Goal: Task Accomplishment & Management: Manage account settings

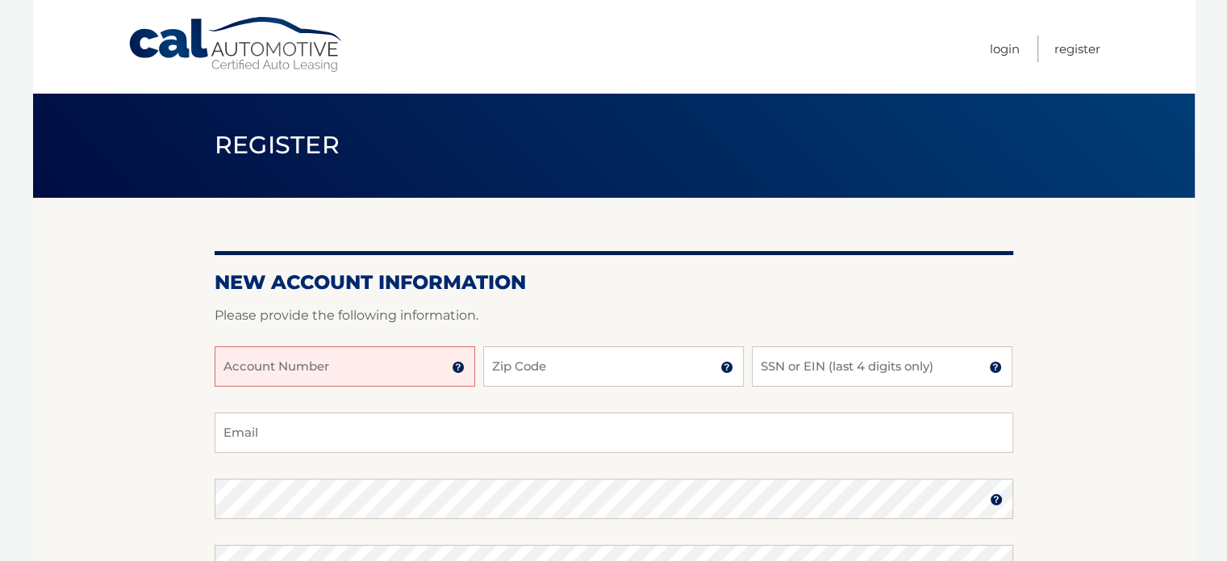
click at [329, 366] on input "Account Number" at bounding box center [345, 366] width 261 height 40
click at [406, 367] on input "Account Number" at bounding box center [345, 366] width 261 height 40
type input "19803"
click at [520, 368] on input "Zip Code" at bounding box center [613, 366] width 261 height 40
type input "33186"
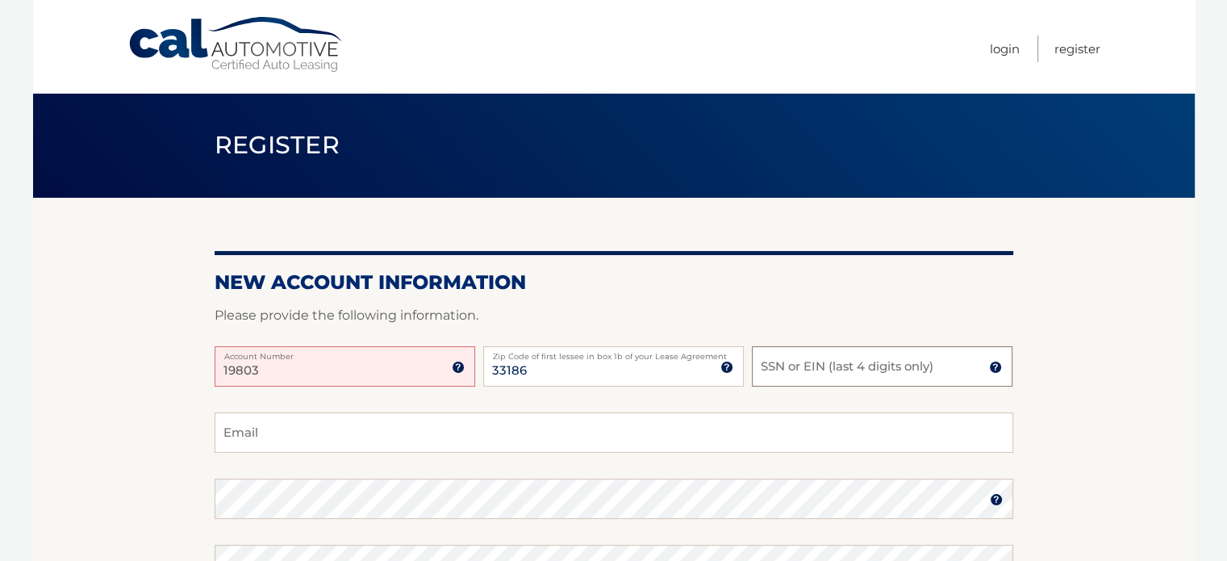
click at [791, 362] on input "SSN or EIN (last 4 digits only)" at bounding box center [882, 366] width 261 height 40
type input "8033"
click at [1019, 412] on section "New Account Information Please provide the following information. 19803 Account…" at bounding box center [614, 513] width 1162 height 630
click at [462, 365] on img at bounding box center [458, 367] width 13 height 13
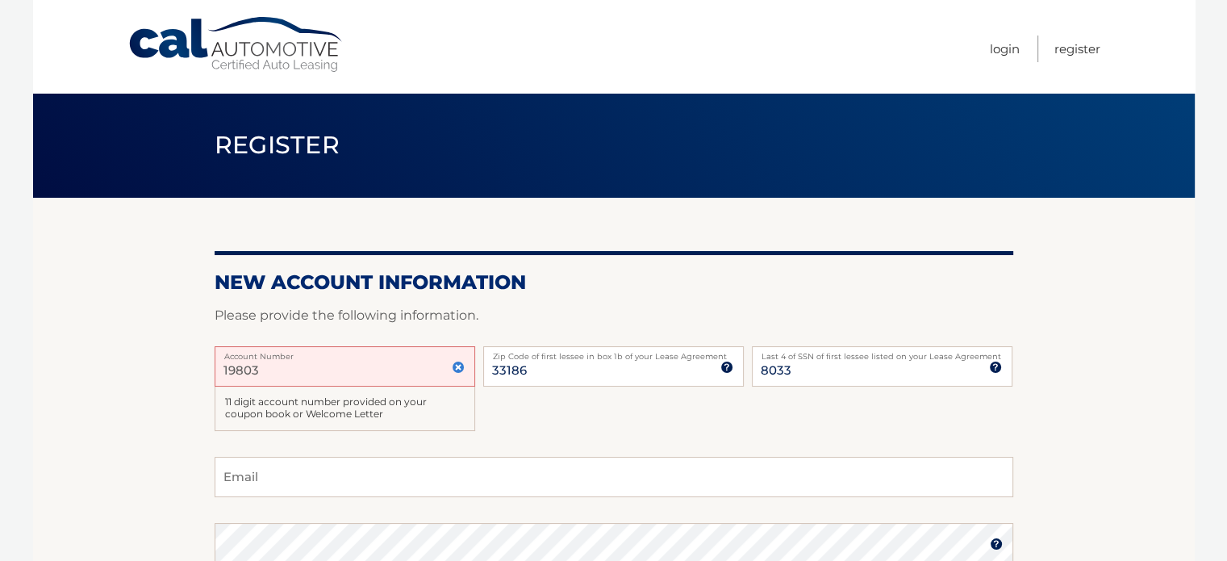
click at [533, 419] on div "19803 Account Number 11 digit account number provided on your coupon book or We…" at bounding box center [614, 401] width 799 height 111
drag, startPoint x: 271, startPoint y: 378, endPoint x: 211, endPoint y: 370, distance: 60.3
click at [211, 370] on section "New Account Information Please provide the following information. 19803 Account…" at bounding box center [614, 535] width 1162 height 675
click at [349, 368] on input "Account Number" at bounding box center [345, 366] width 261 height 40
click at [541, 309] on p "Please provide the following information." at bounding box center [614, 315] width 799 height 23
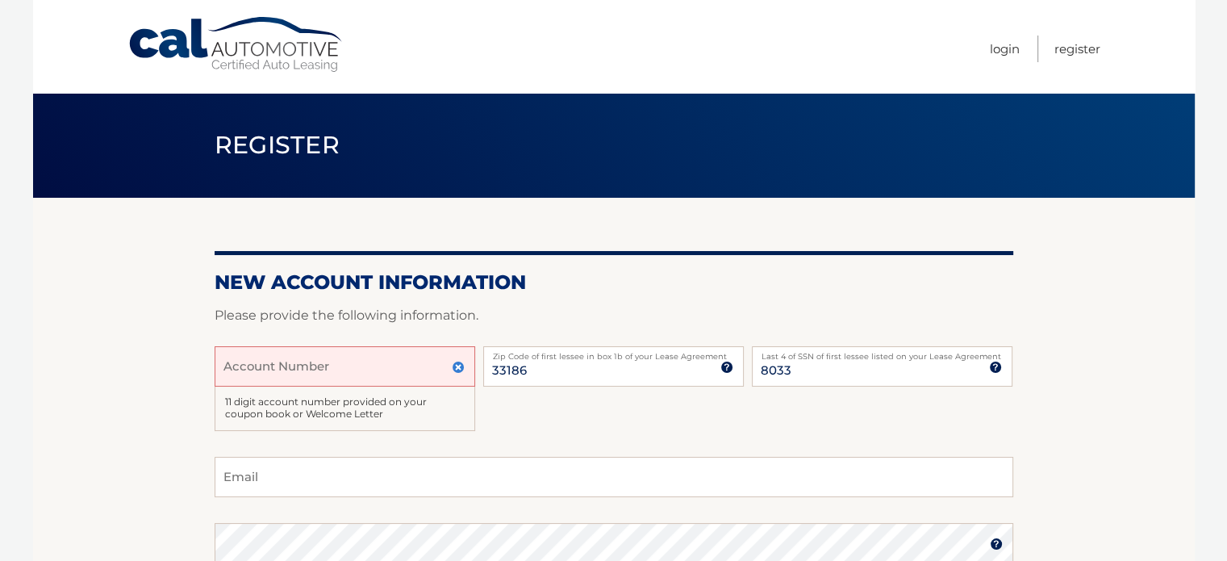
click at [161, 34] on link "Cal Automotive" at bounding box center [237, 44] width 218 height 57
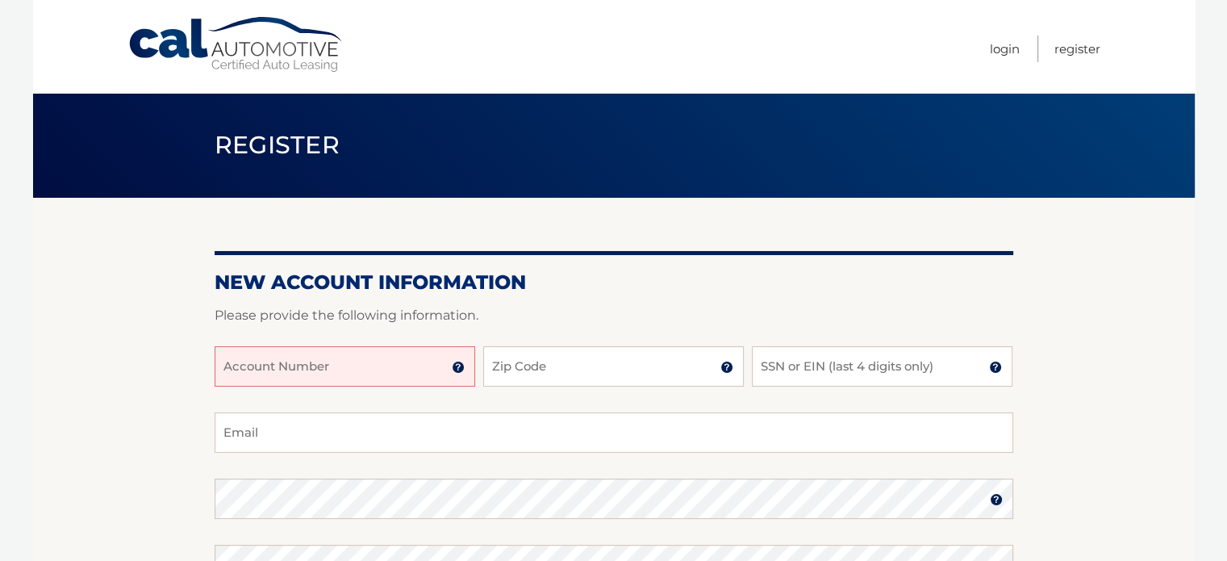
click at [303, 366] on input "Account Number" at bounding box center [345, 366] width 261 height 40
click at [315, 367] on input "Account Number" at bounding box center [345, 366] width 261 height 40
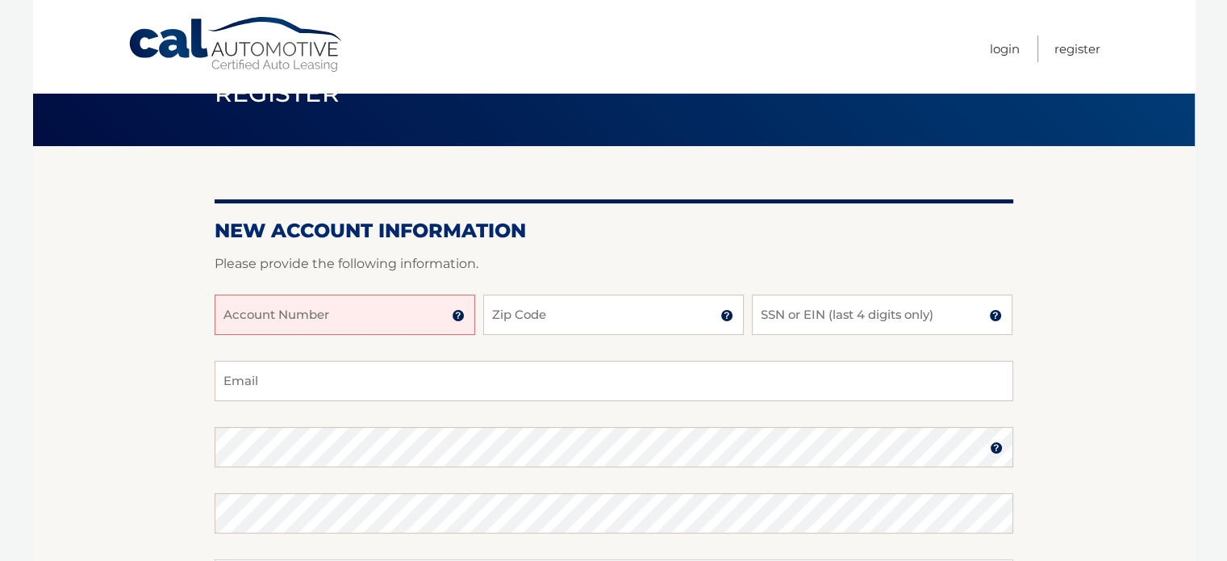
scroll to position [81, 0]
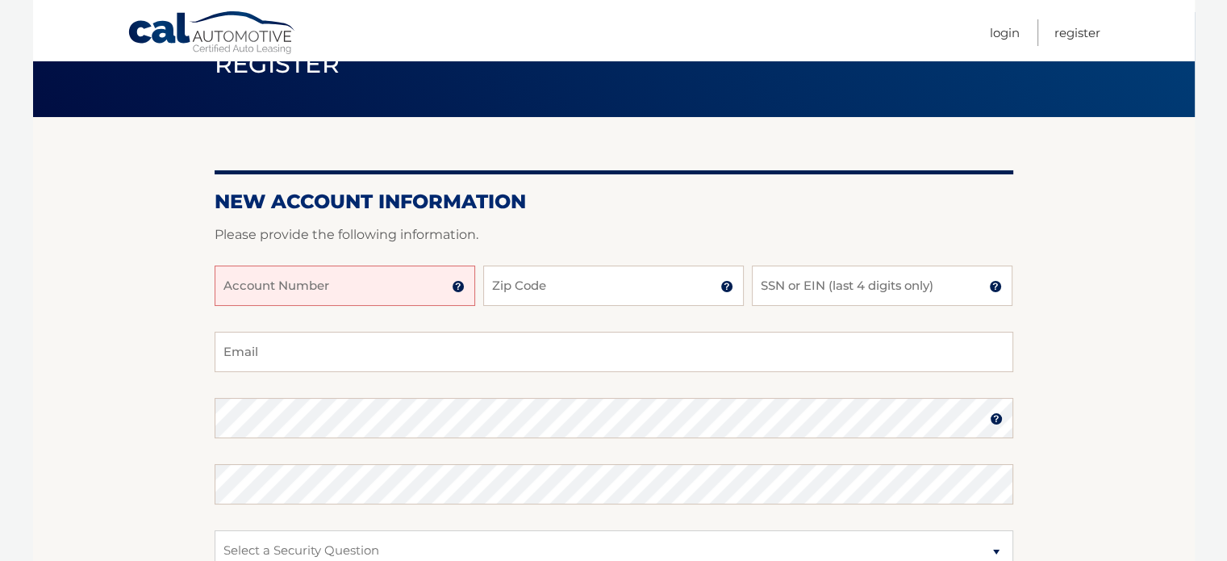
click at [254, 286] on input "Account Number" at bounding box center [345, 285] width 261 height 40
click at [256, 285] on input "Account Number" at bounding box center [345, 285] width 261 height 40
click at [270, 292] on input "Account Number" at bounding box center [345, 285] width 261 height 40
type input "44456009277"
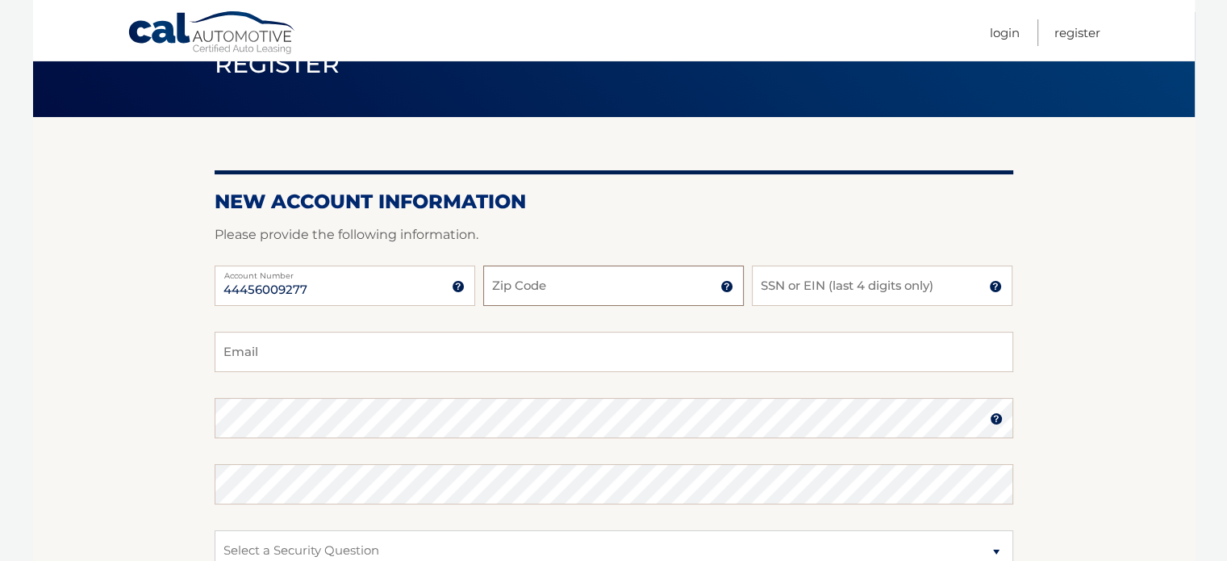
click at [578, 276] on input "Zip Code" at bounding box center [613, 285] width 261 height 40
type input "33186"
type input "8033"
click at [268, 358] on input "Email" at bounding box center [614, 352] width 799 height 40
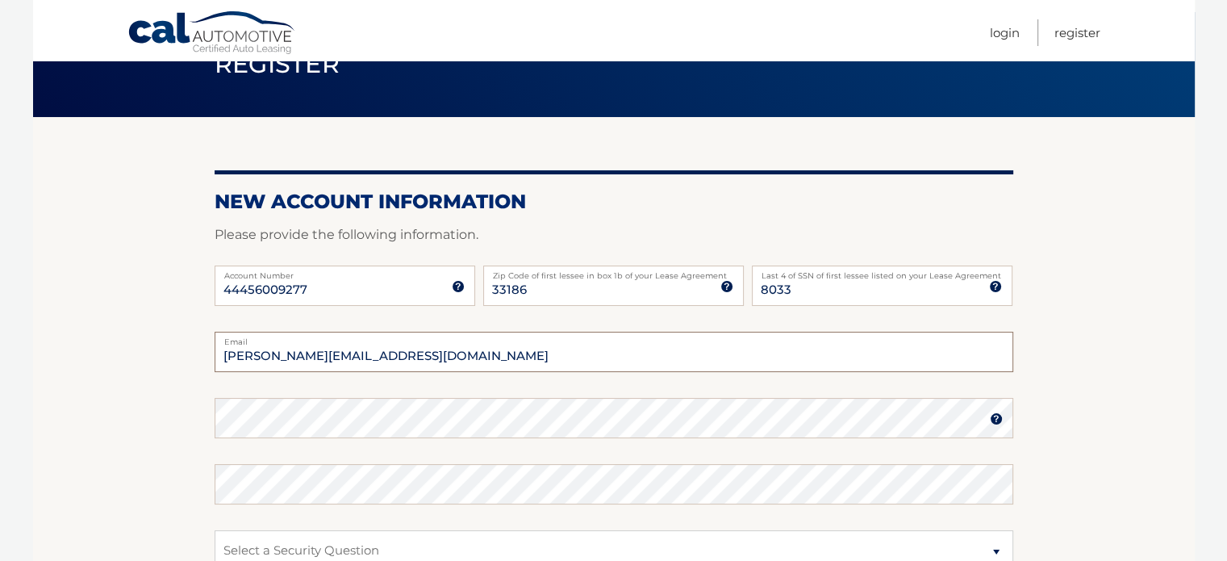
type input "irene.darbelles@gmail.com"
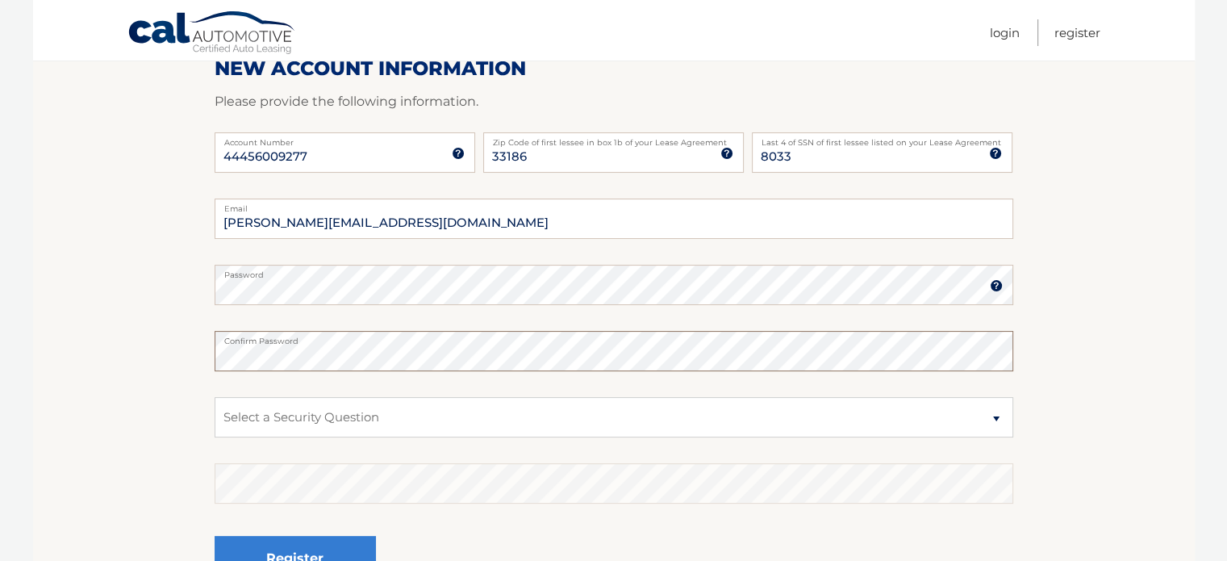
scroll to position [242, 0]
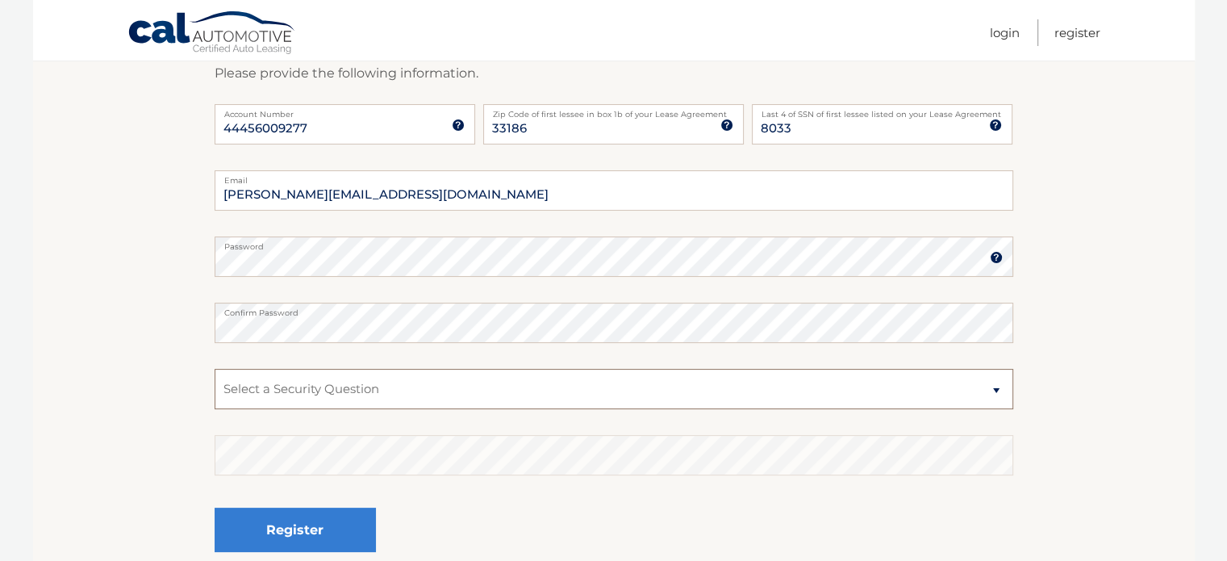
click at [303, 388] on select "Select a Security Question What was the name of your elementary school? What is…" at bounding box center [614, 389] width 799 height 40
select select "4"
click at [215, 369] on select "Select a Security Question What was the name of your elementary school? What is…" at bounding box center [614, 389] width 799 height 40
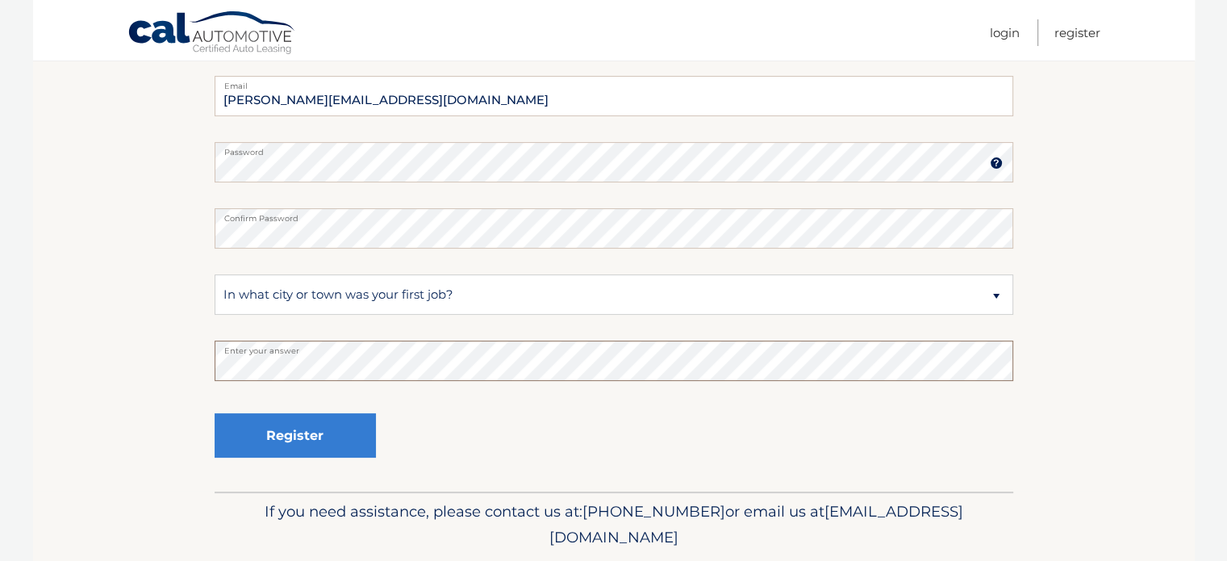
scroll to position [308, 0]
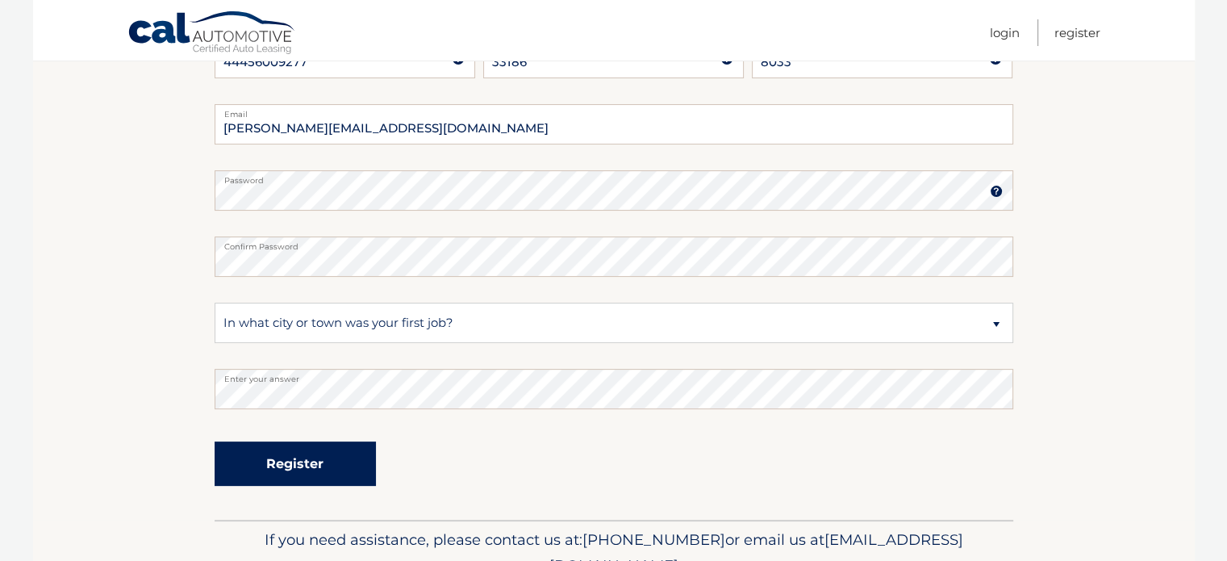
click at [316, 470] on button "Register" at bounding box center [295, 463] width 161 height 44
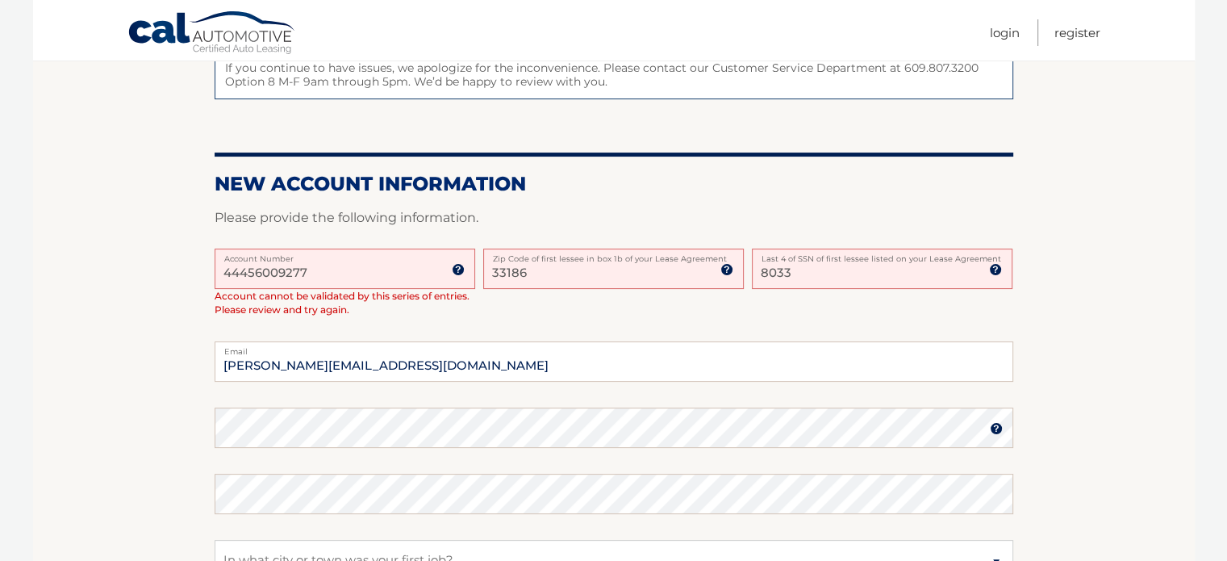
scroll to position [323, 0]
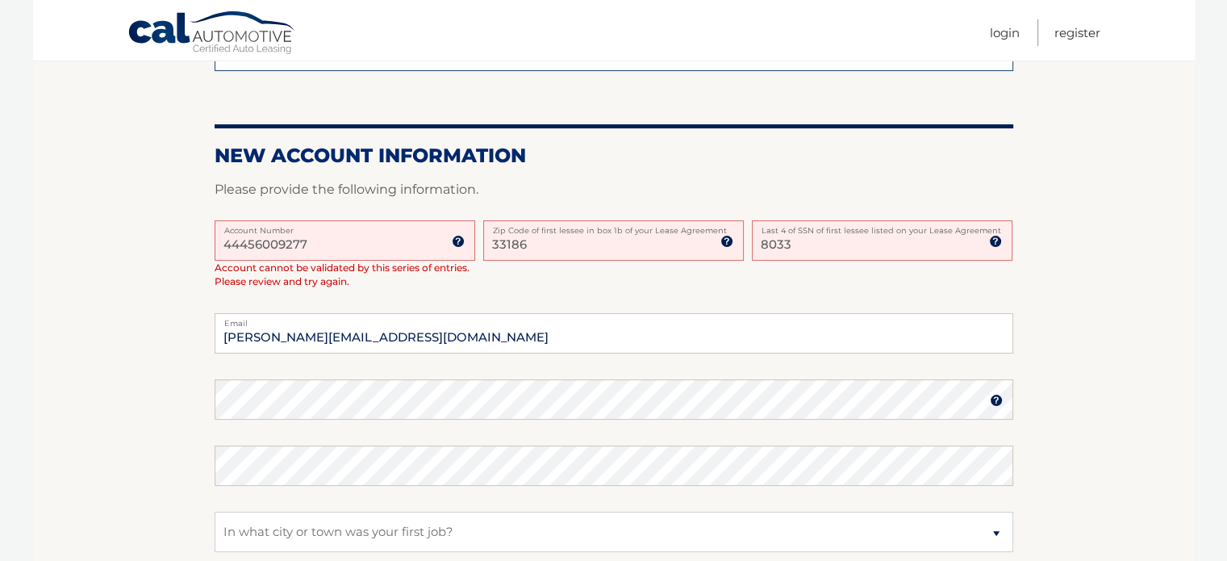
click at [549, 248] on input "33186" at bounding box center [613, 240] width 261 height 40
type input "33184"
click at [411, 279] on div "44456009277 Account Number 11 digit account number provided on your coupon book…" at bounding box center [345, 254] width 261 height 68
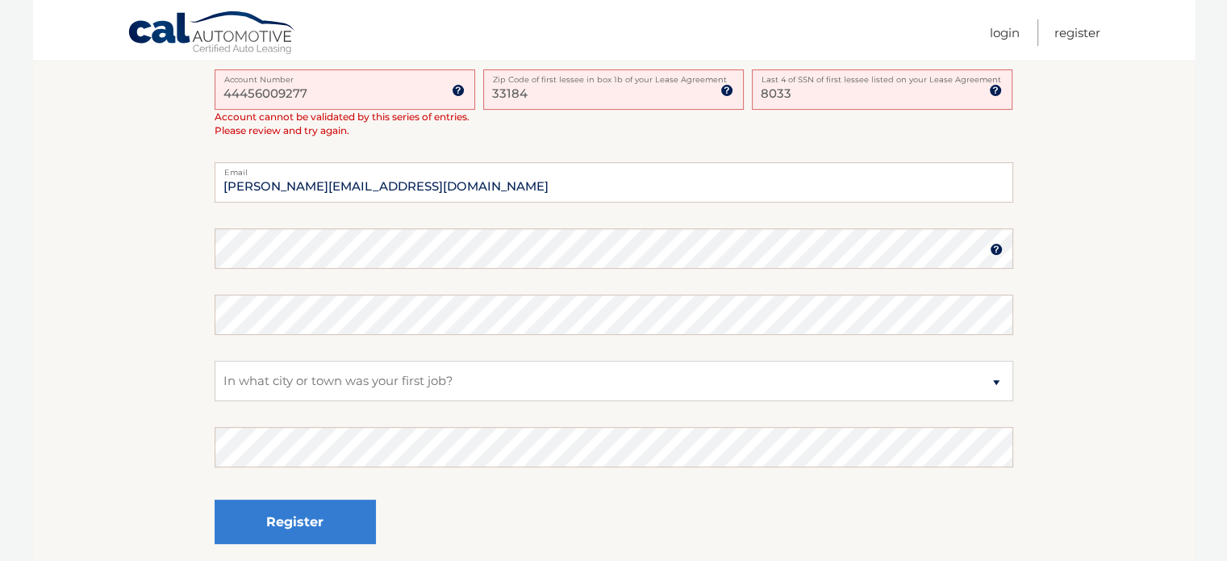
scroll to position [484, 0]
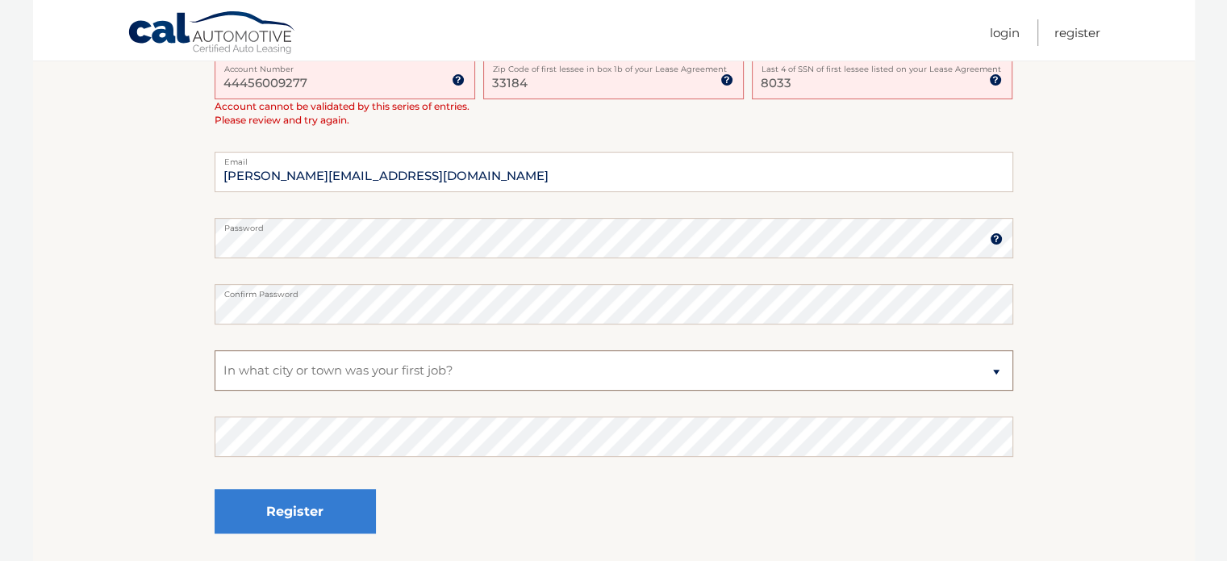
click at [310, 367] on select "Select a Security Question What was the name of your elementary school? What is…" at bounding box center [614, 370] width 799 height 40
click at [215, 350] on select "Select a Security Question What was the name of your elementary school? What is…" at bounding box center [614, 370] width 799 height 40
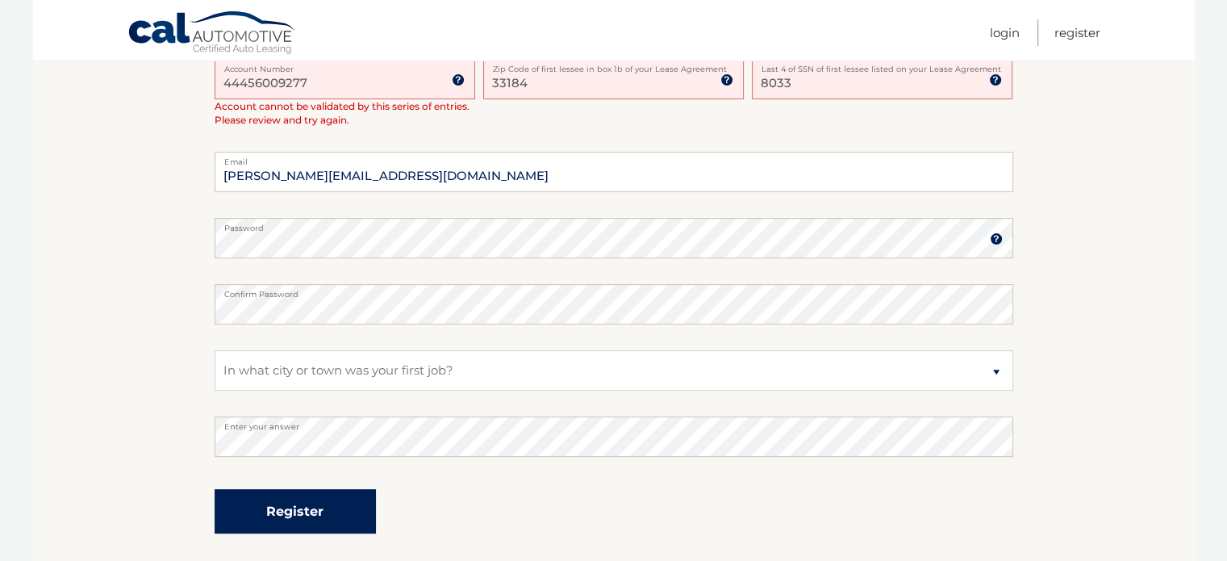
click at [312, 512] on button "Register" at bounding box center [295, 511] width 161 height 44
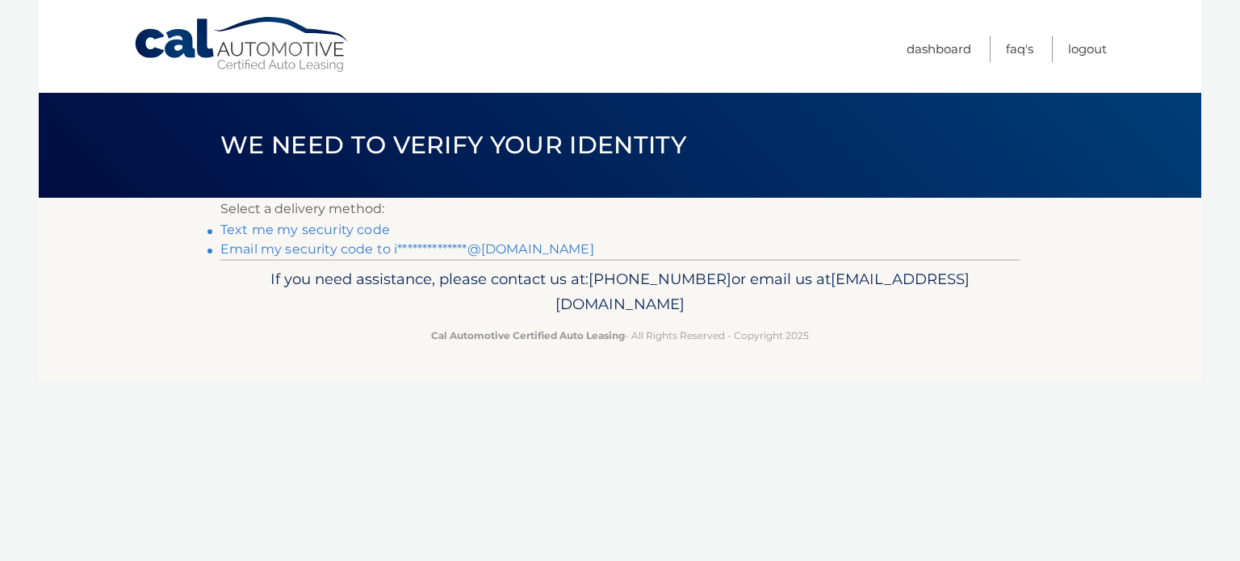
click at [319, 228] on link "Text me my security code" at bounding box center [304, 229] width 169 height 15
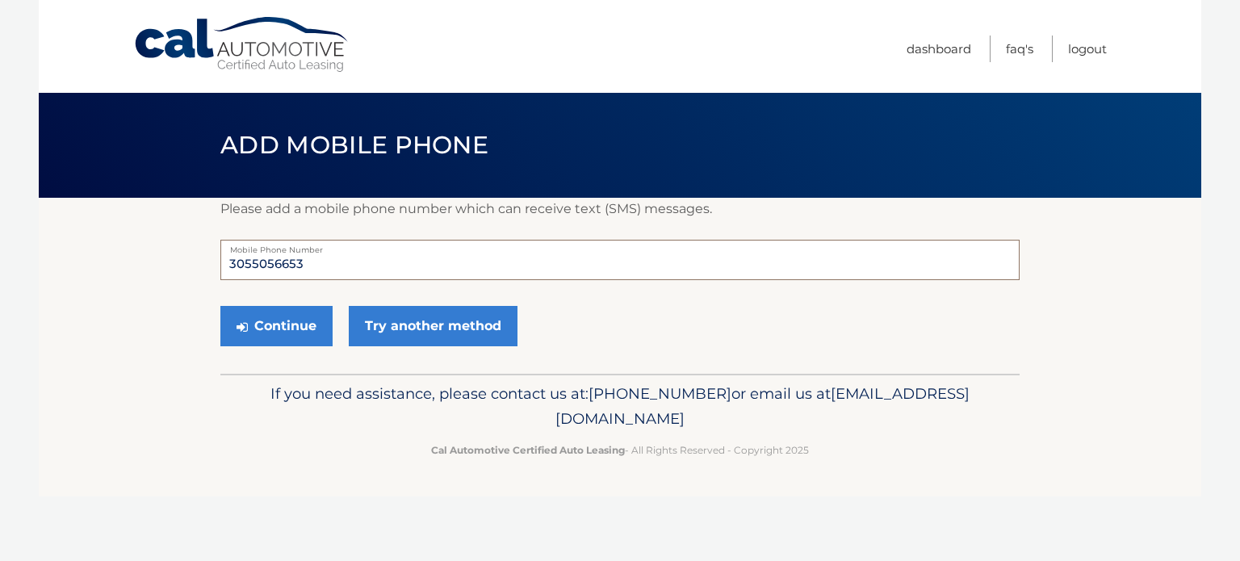
drag, startPoint x: 324, startPoint y: 269, endPoint x: 228, endPoint y: 266, distance: 96.1
click at [228, 266] on input "3055056653" at bounding box center [619, 260] width 799 height 40
type input "3053388542"
click at [282, 332] on button "Continue" at bounding box center [276, 326] width 112 height 40
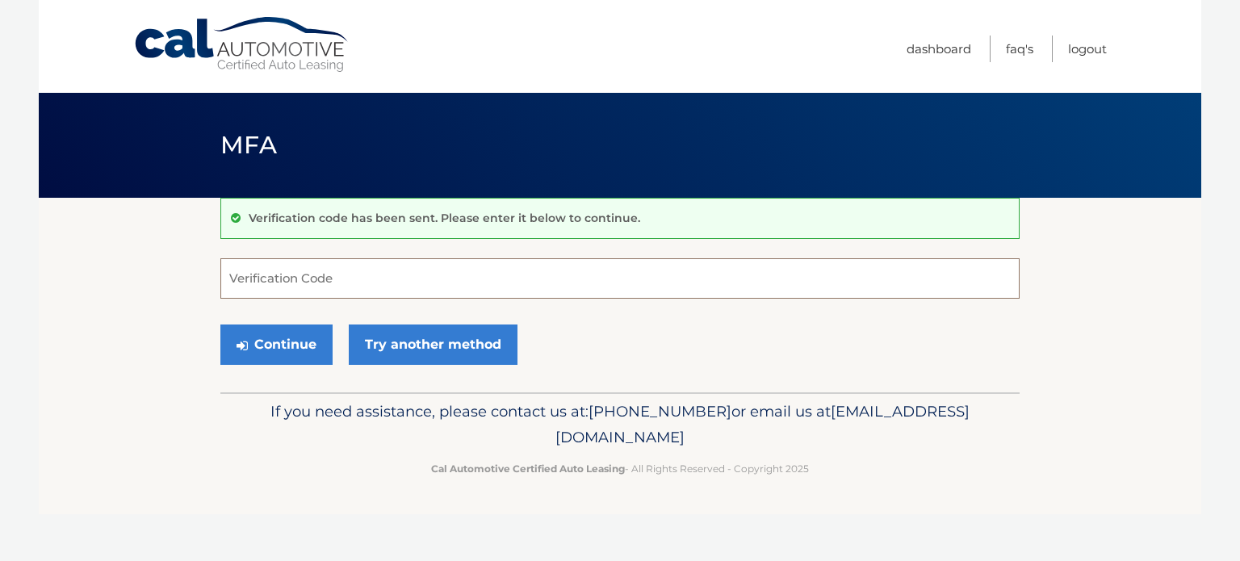
click at [299, 280] on input "Verification Code" at bounding box center [619, 278] width 799 height 40
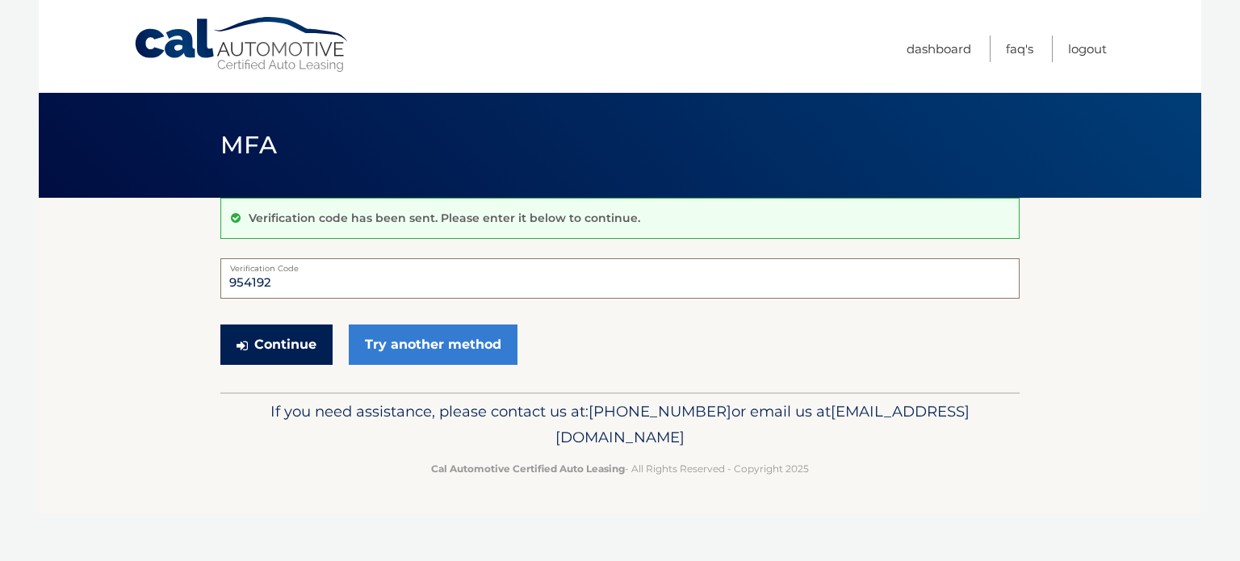
type input "954192"
click at [297, 347] on button "Continue" at bounding box center [276, 344] width 112 height 40
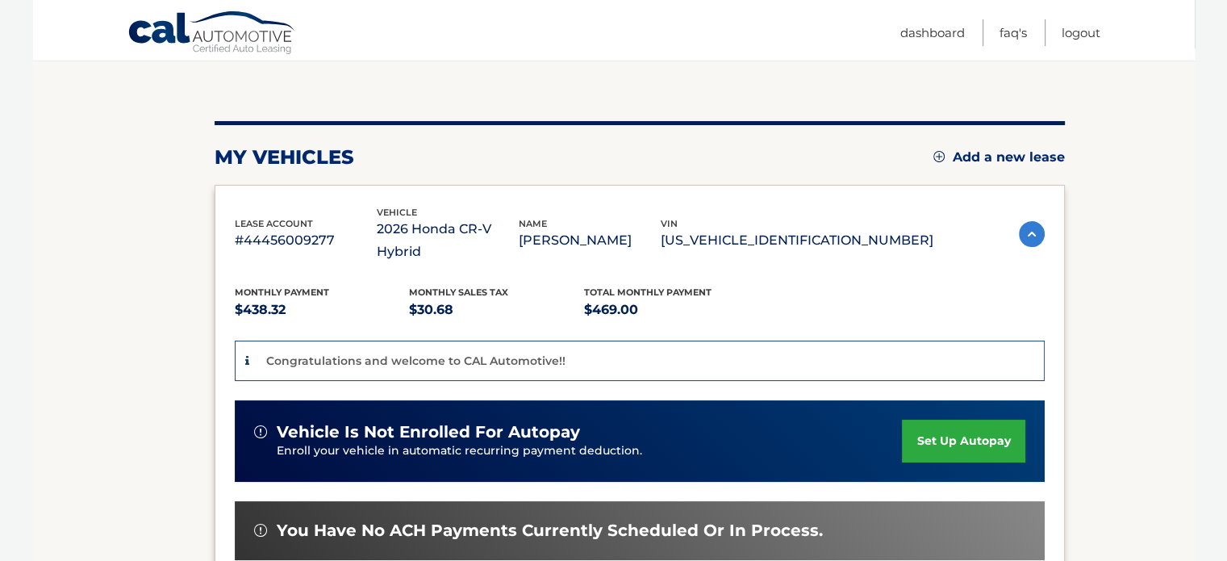
scroll to position [161, 0]
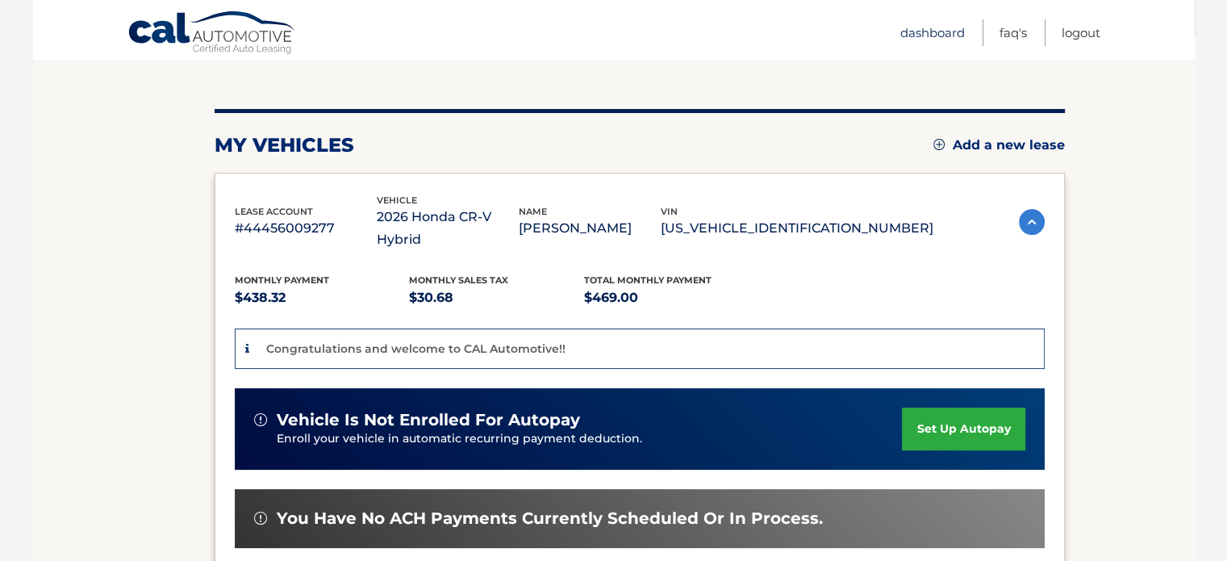
click at [930, 39] on link "Dashboard" at bounding box center [933, 32] width 65 height 27
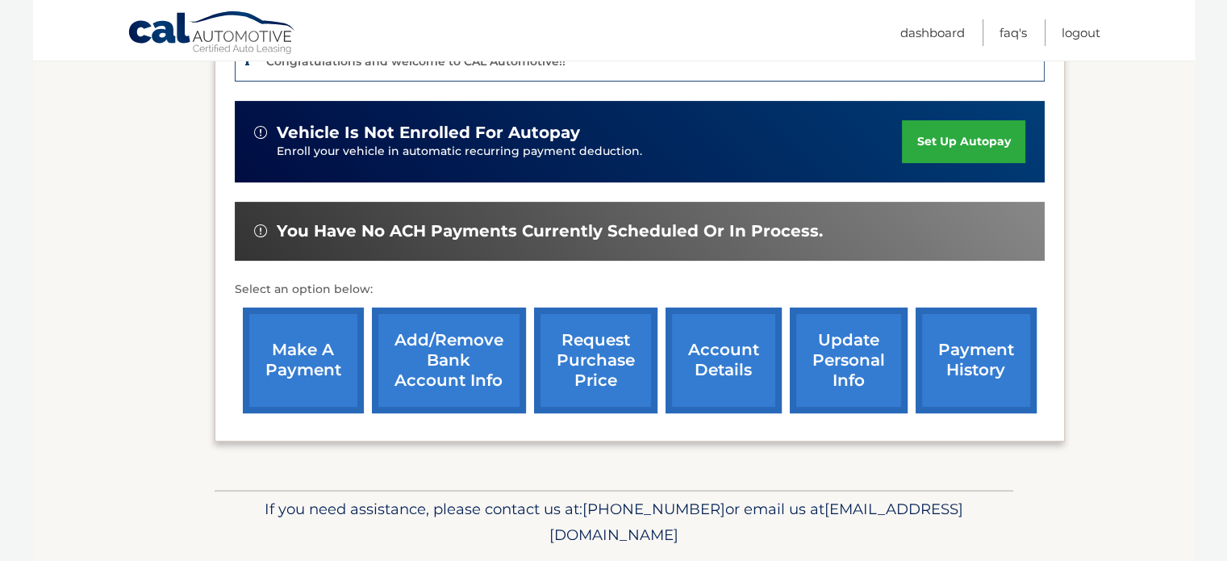
scroll to position [475, 0]
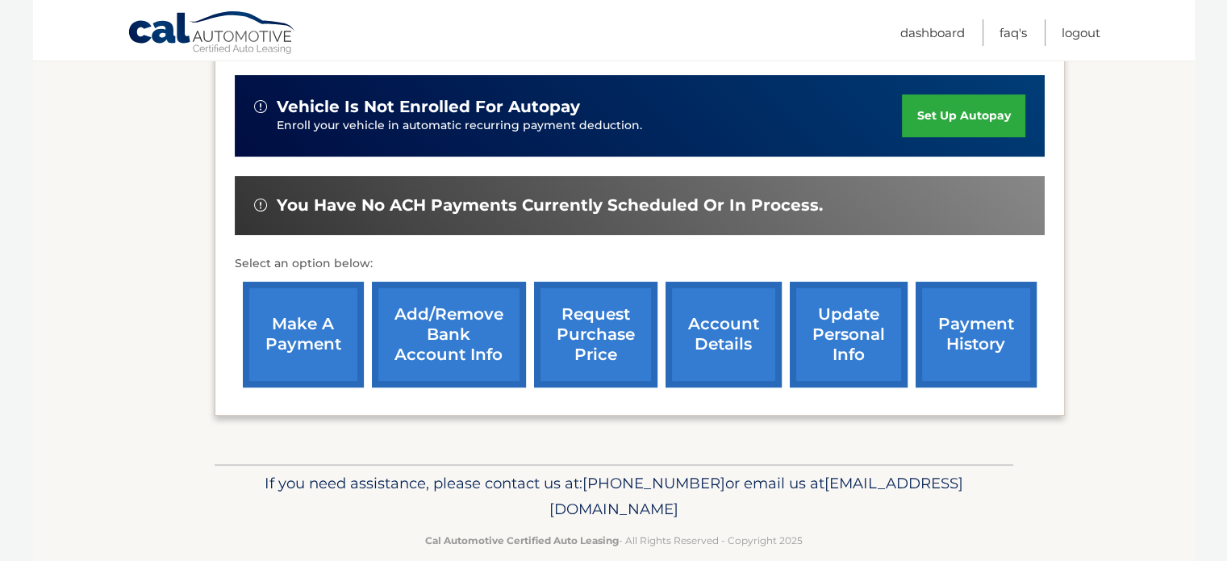
click at [733, 322] on link "account details" at bounding box center [724, 335] width 116 height 106
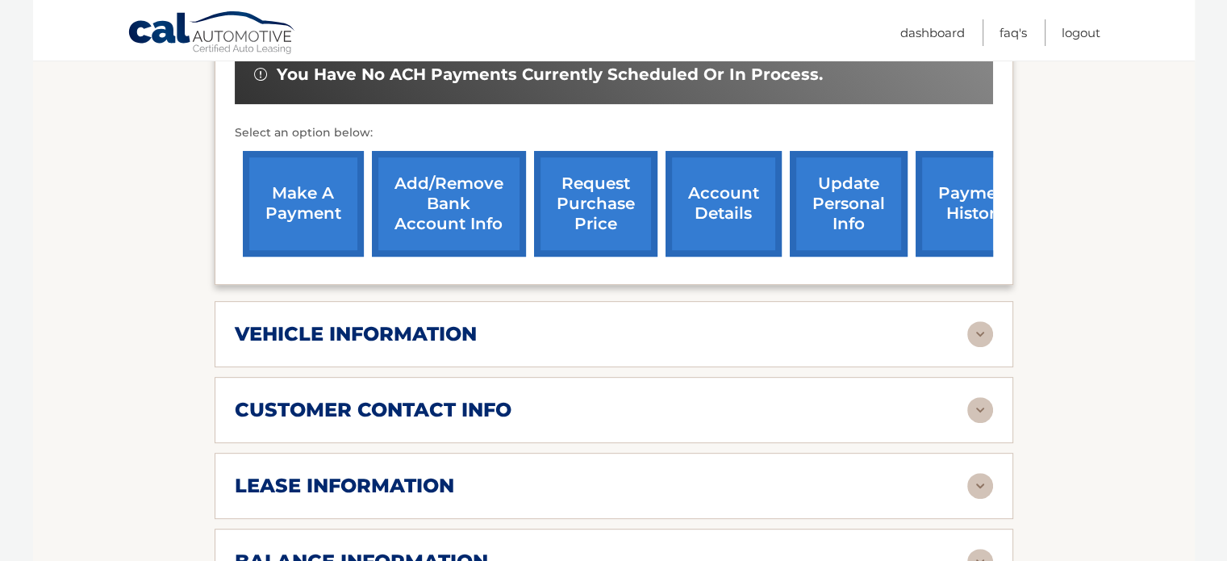
scroll to position [565, 0]
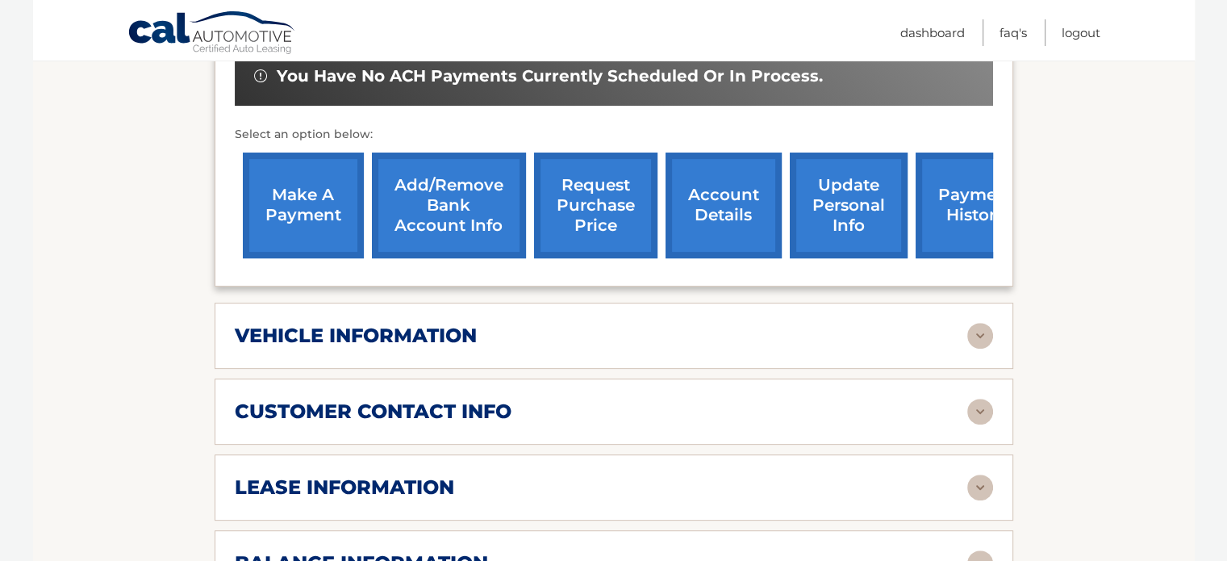
click at [826, 213] on link "update personal info" at bounding box center [849, 206] width 118 height 106
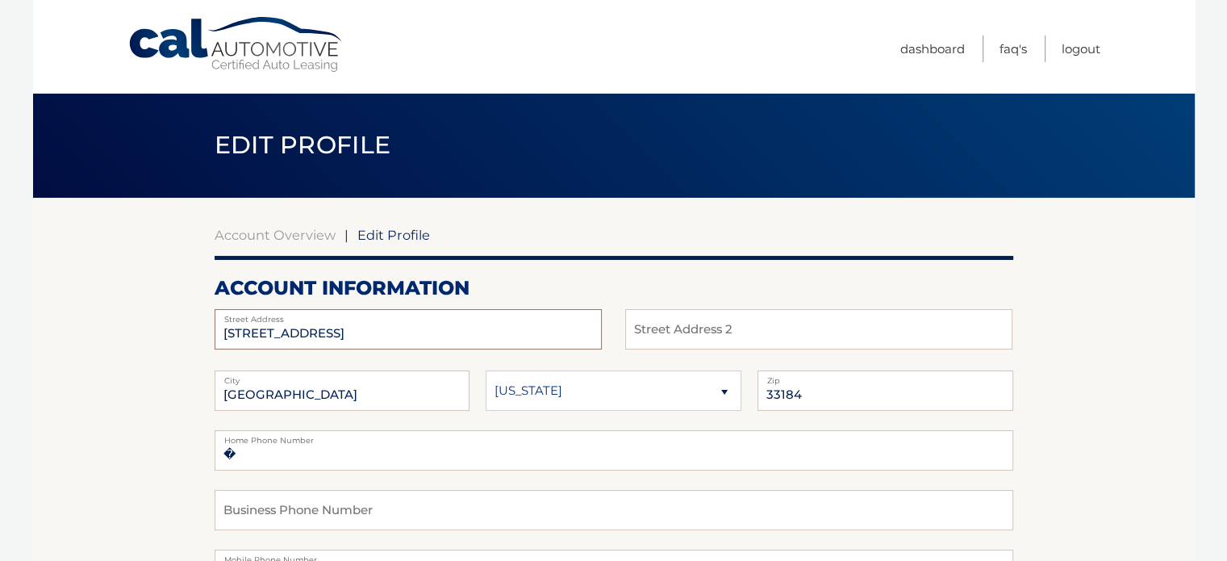
click at [298, 330] on input "14423 SW 11TH ST" at bounding box center [408, 329] width 387 height 40
click at [296, 330] on input "14423 SW 11TH ST" at bounding box center [408, 329] width 387 height 40
type input "14423 SW 111TH ST"
click at [813, 394] on input "33184" at bounding box center [886, 390] width 256 height 40
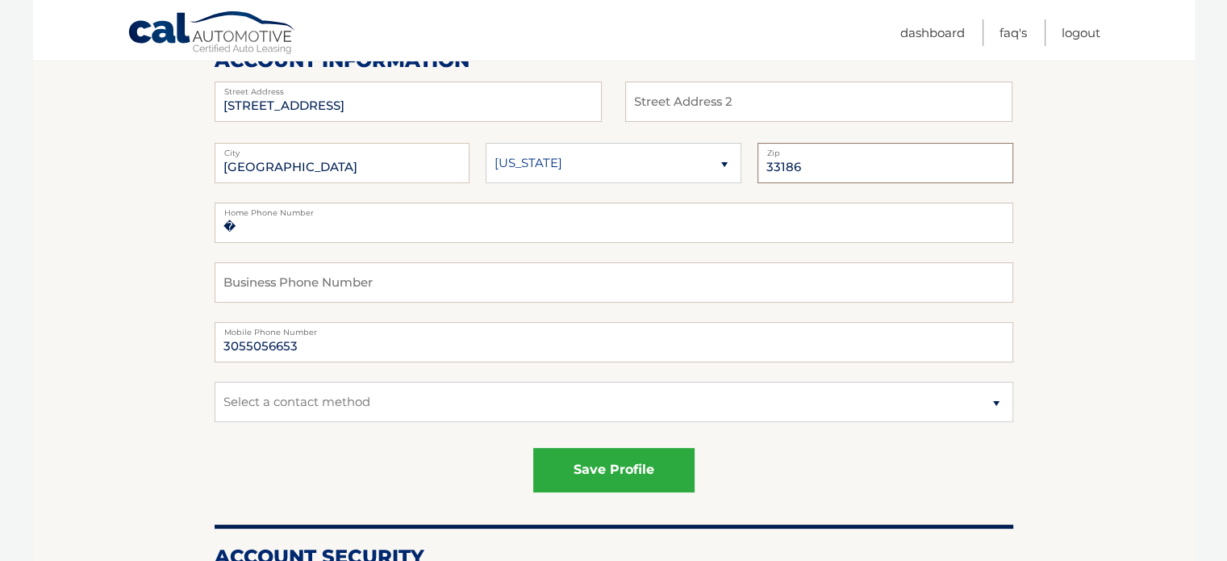
scroll to position [242, 0]
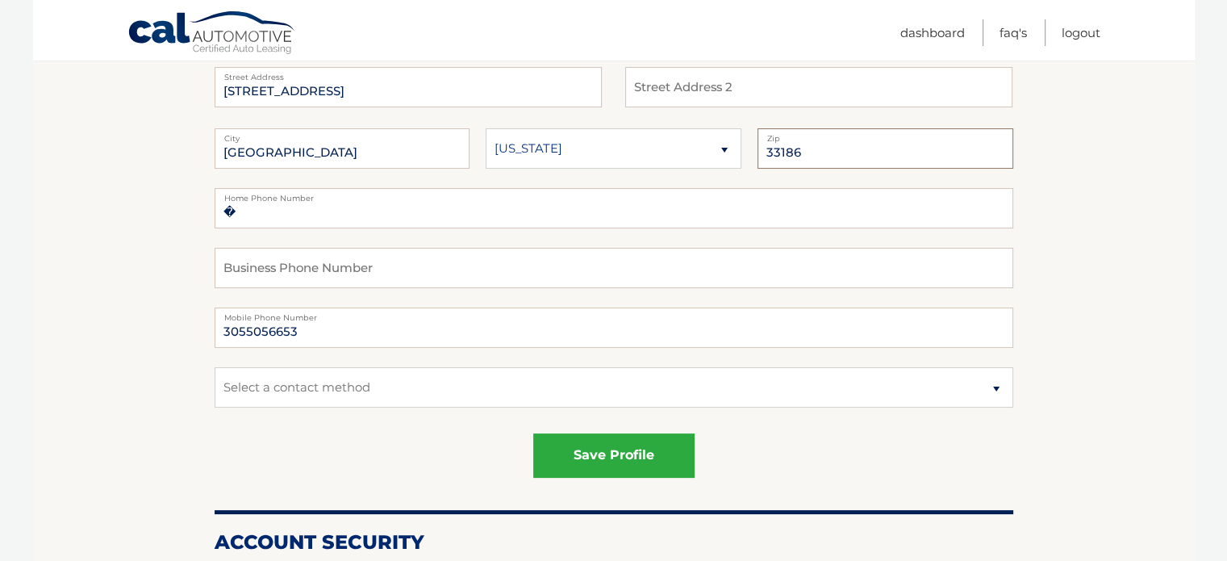
type input "33186"
drag, startPoint x: 326, startPoint y: 335, endPoint x: 135, endPoint y: 331, distance: 191.3
type input "30533885"
click at [342, 93] on input "14423 SW 111TH ST" at bounding box center [408, 87] width 387 height 40
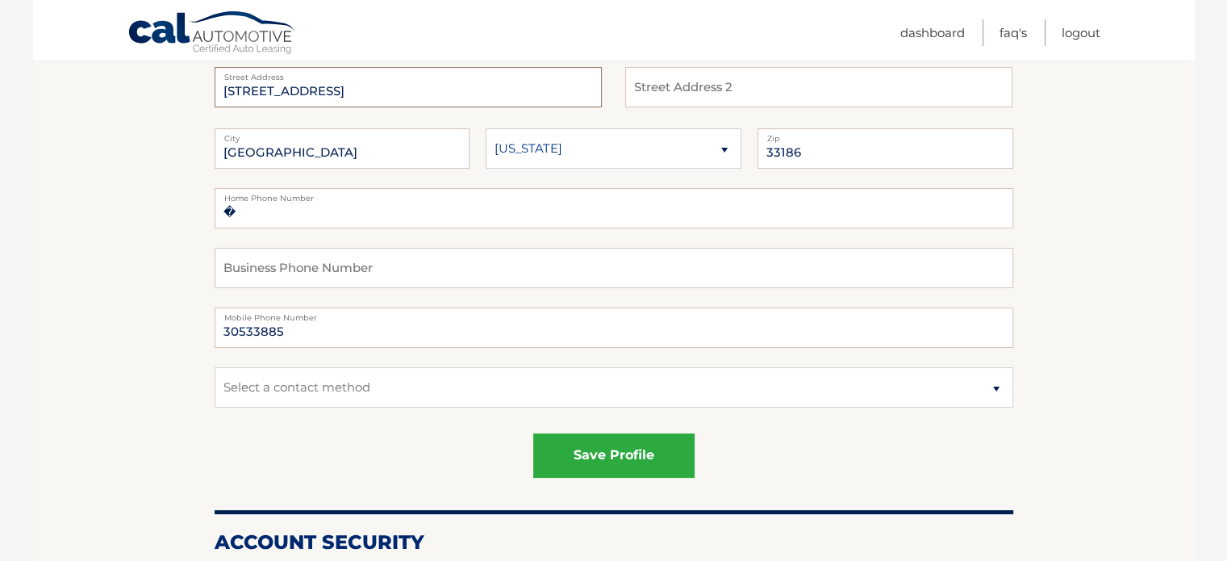
type input "14423 SW 111TH Terrace"
click at [296, 332] on input "30533885" at bounding box center [614, 327] width 799 height 40
drag, startPoint x: 313, startPoint y: 332, endPoint x: 181, endPoint y: 325, distance: 132.5
type input "3053388542"
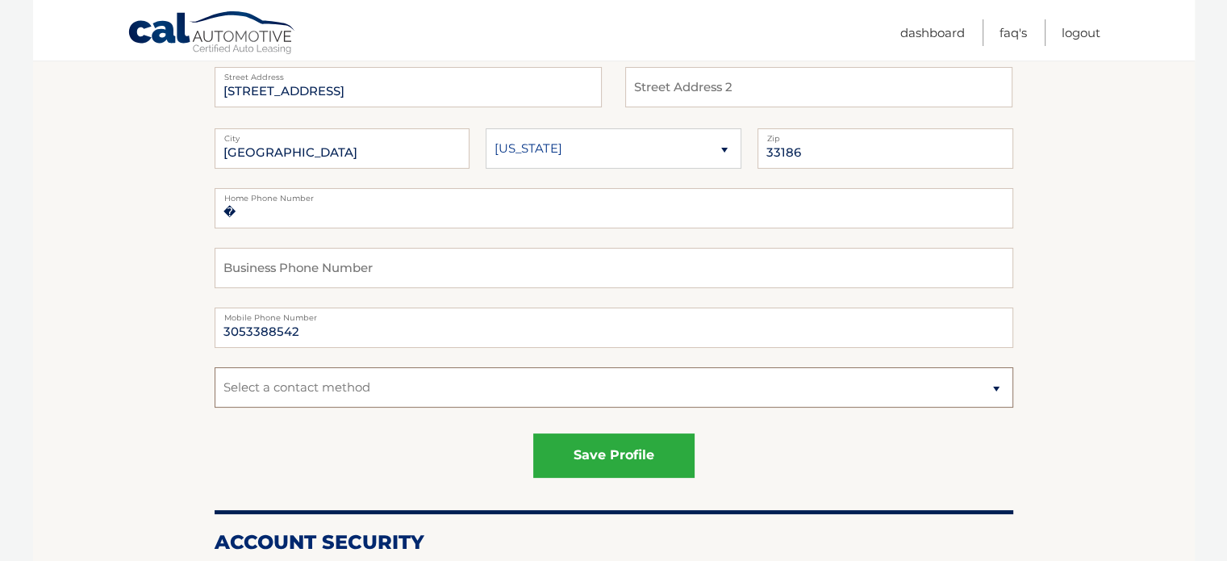
click at [356, 388] on select "Select a contact method Mobile Home" at bounding box center [614, 387] width 799 height 40
select select "1"
click at [215, 367] on select "Select a contact method Mobile Home" at bounding box center [614, 387] width 799 height 40
click at [338, 438] on div "save profile" at bounding box center [614, 455] width 799 height 44
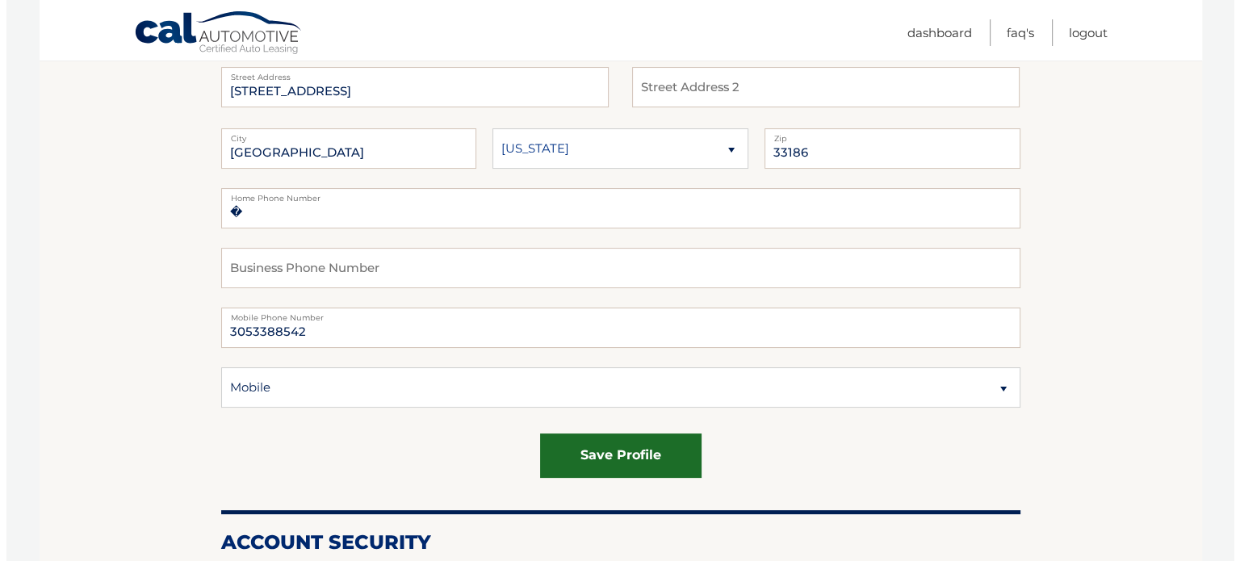
scroll to position [403, 0]
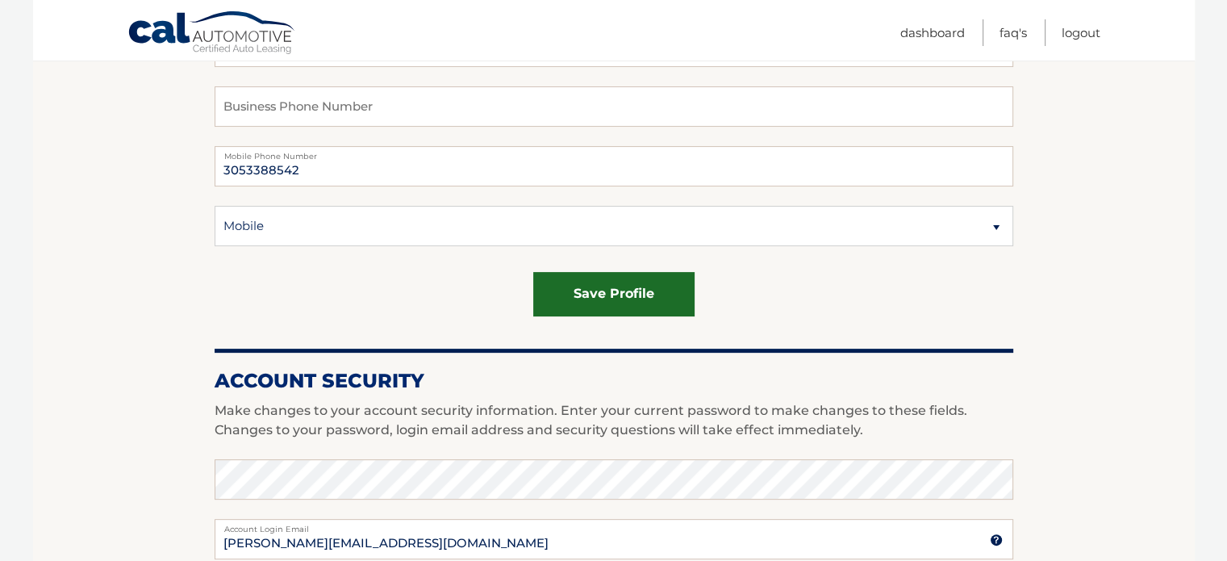
click at [590, 298] on button "save profile" at bounding box center [613, 294] width 161 height 44
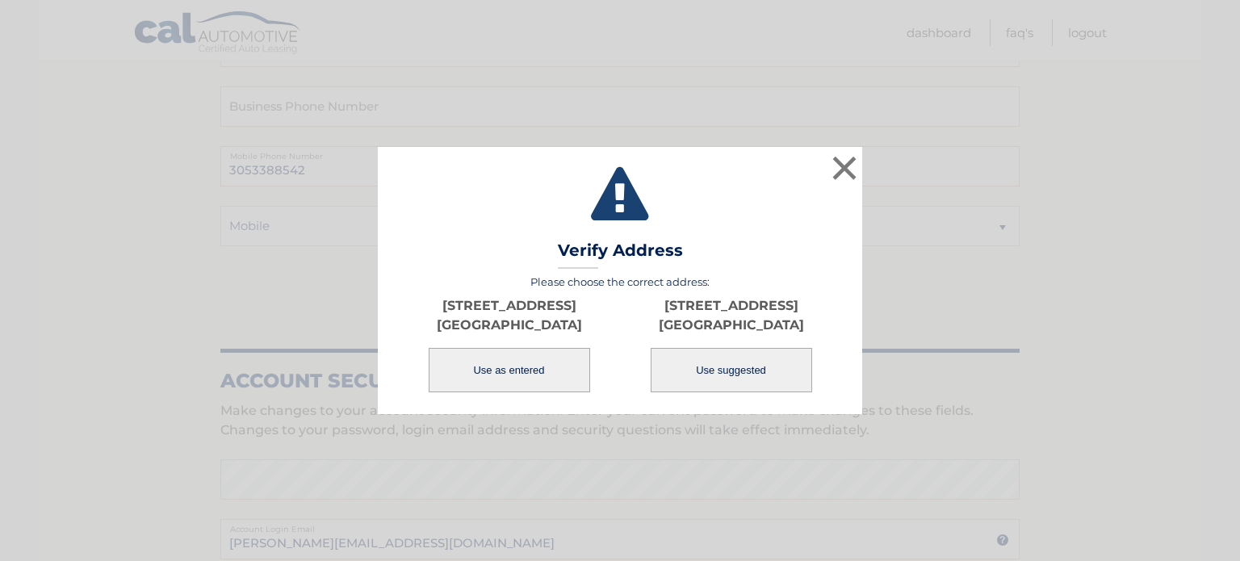
click at [733, 370] on button "Use suggested" at bounding box center [730, 370] width 161 height 44
type input "[STREET_ADDRESS]"
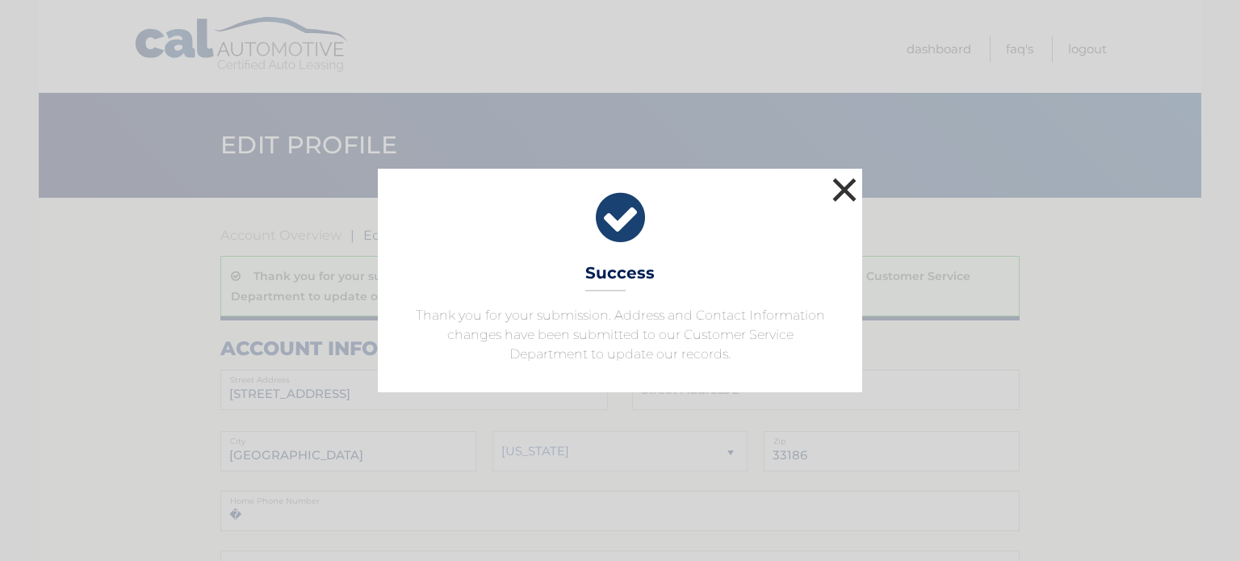
click at [839, 187] on button "×" at bounding box center [844, 190] width 32 height 32
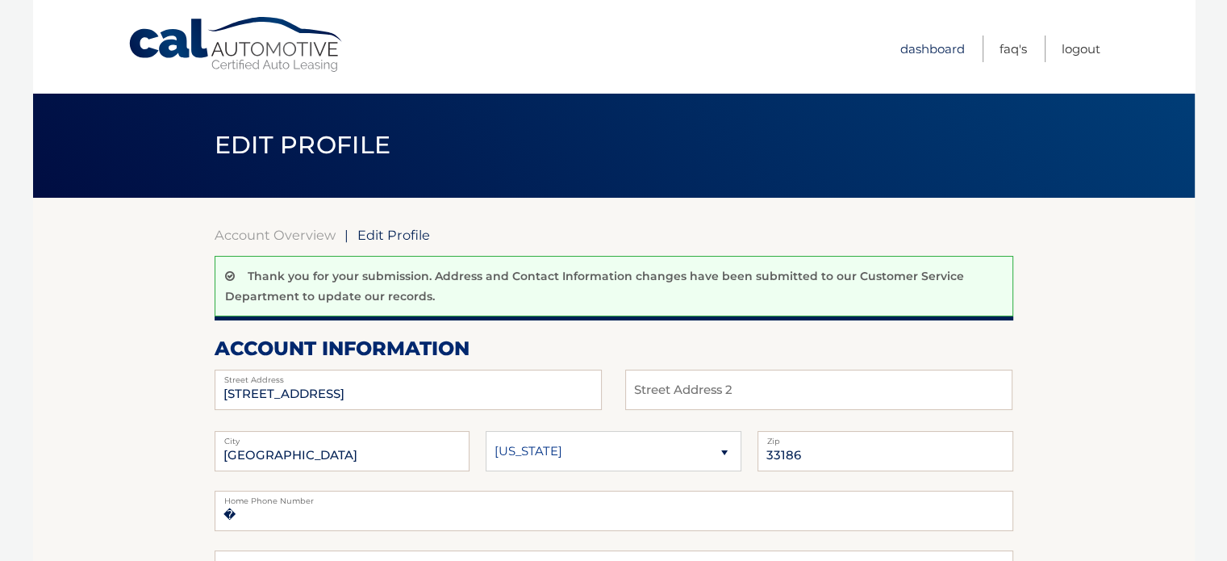
click at [934, 46] on link "Dashboard" at bounding box center [933, 49] width 65 height 27
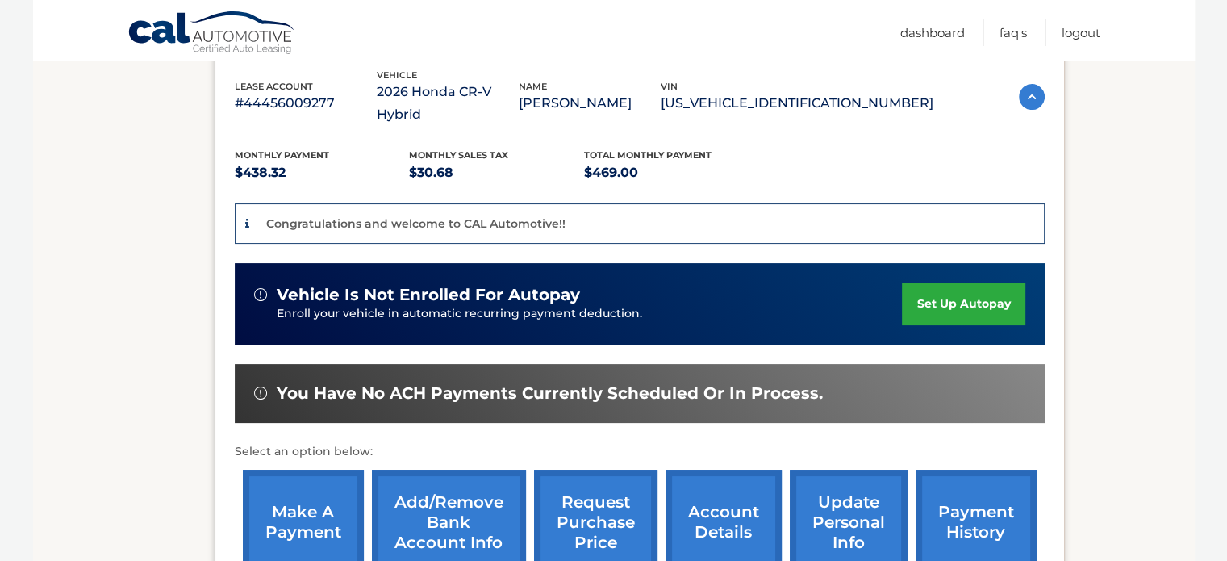
scroll to position [313, 0]
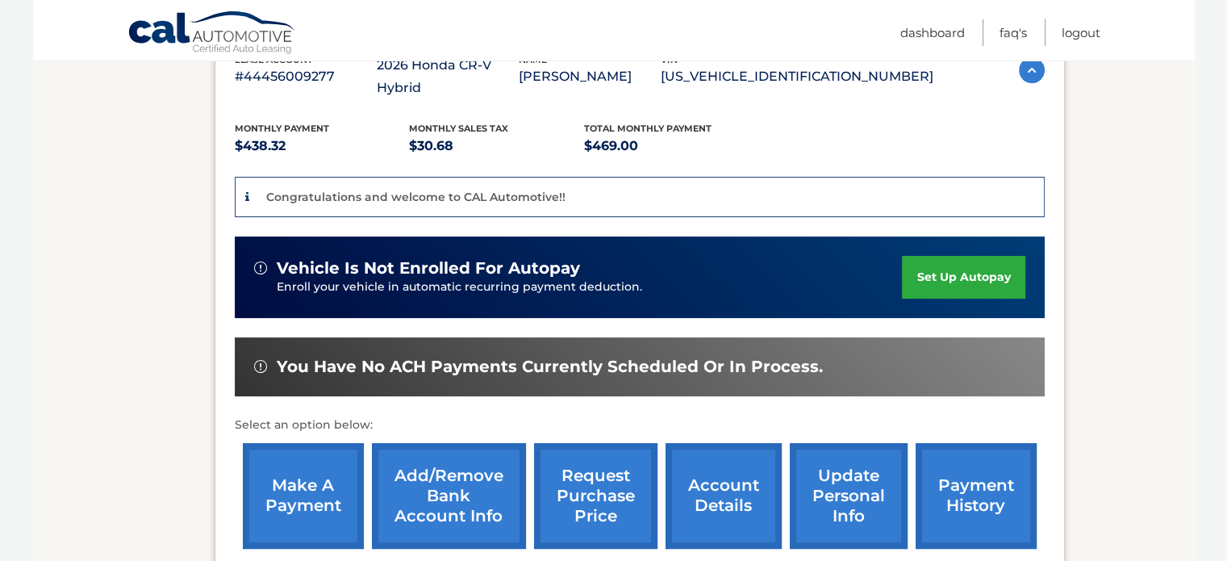
click at [328, 468] on link "make a payment" at bounding box center [303, 496] width 121 height 106
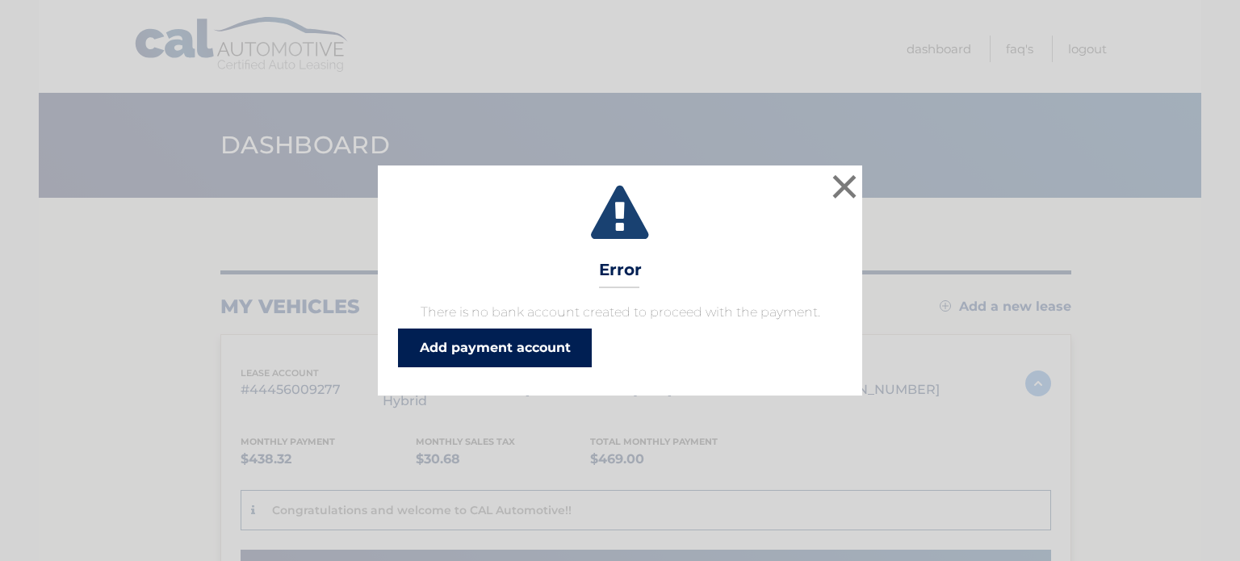
click at [517, 353] on link "Add payment account" at bounding box center [495, 347] width 194 height 39
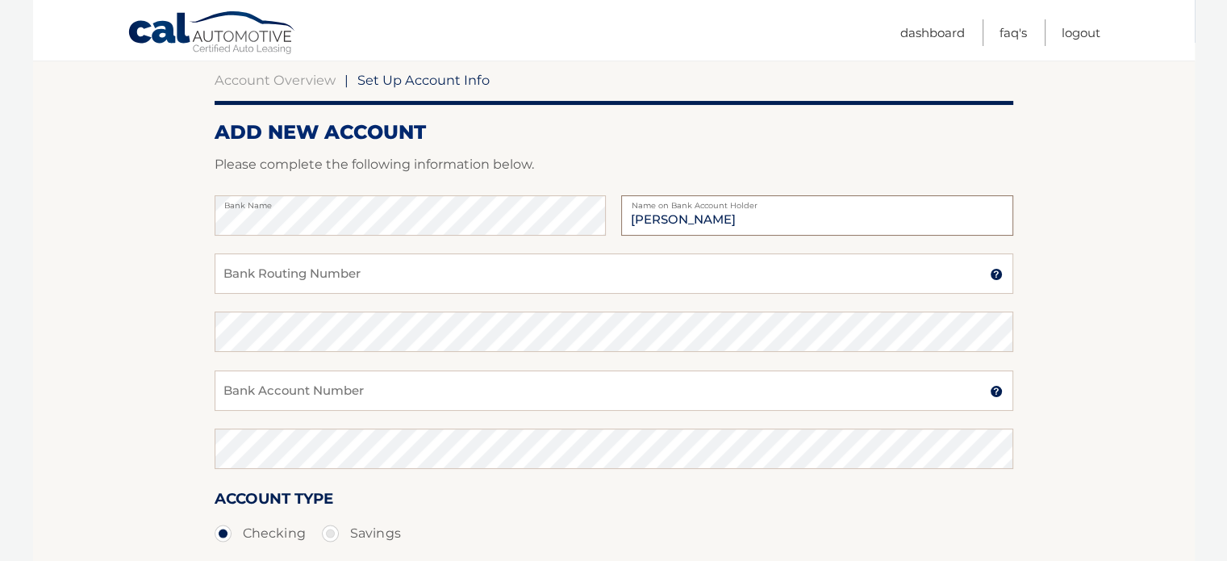
scroll to position [161, 0]
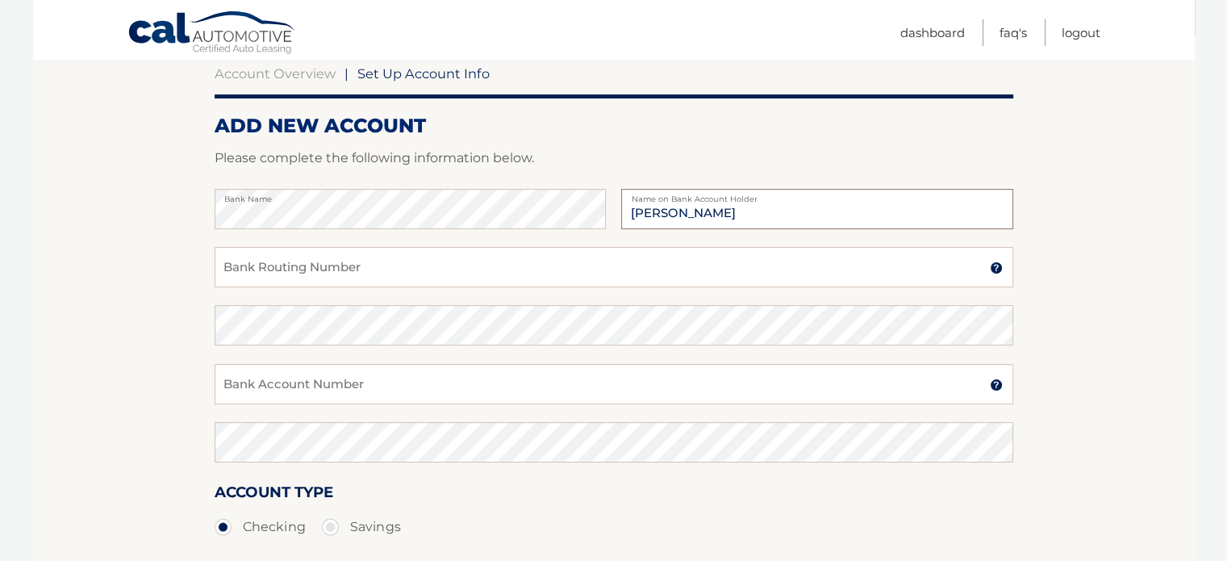
type input "[PERSON_NAME]"
click at [369, 264] on input "Bank Routing Number" at bounding box center [614, 267] width 799 height 40
paste input "063100277"
type input "063100277"
click at [297, 388] on input "Bank Account Number" at bounding box center [614, 384] width 799 height 40
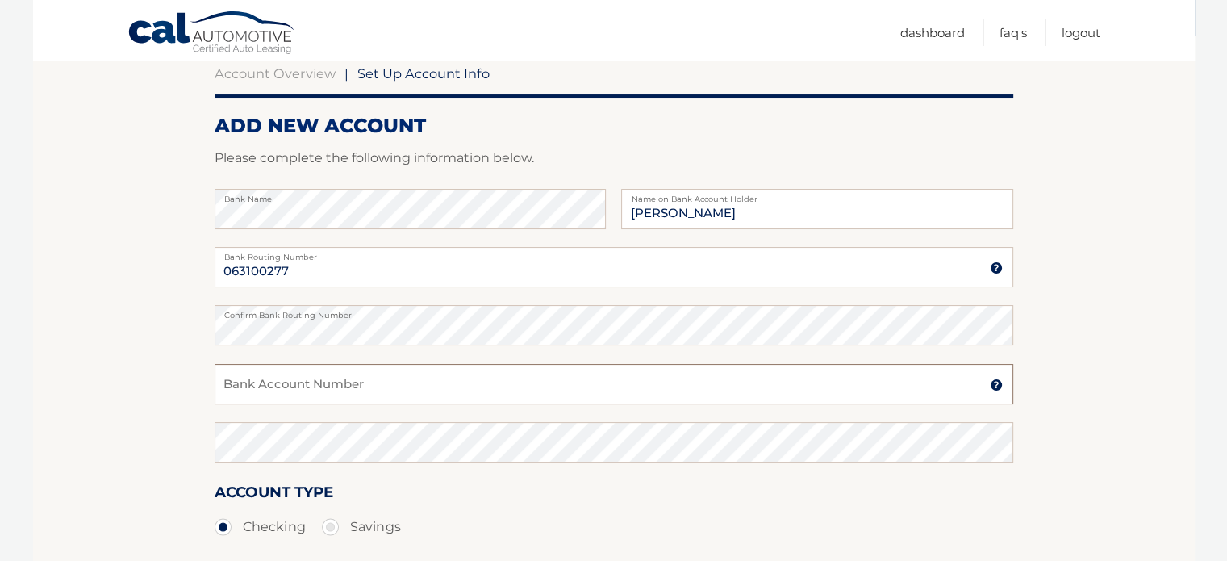
click at [277, 378] on input "Bank Account Number" at bounding box center [614, 384] width 799 height 40
paste input "229039698303"
type input "229039698303"
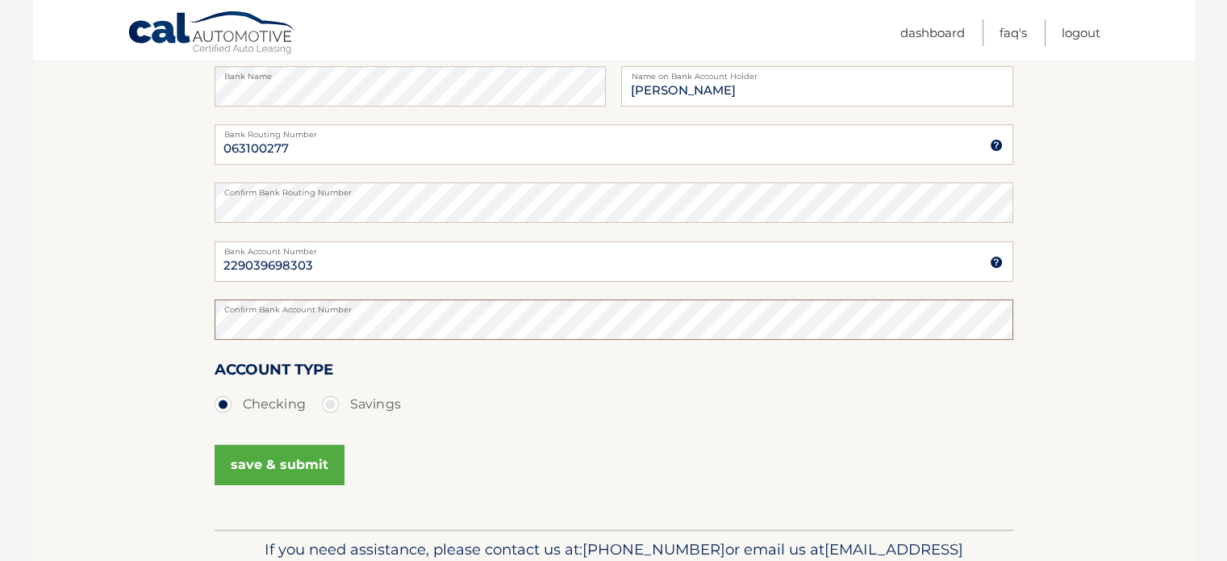
scroll to position [323, 0]
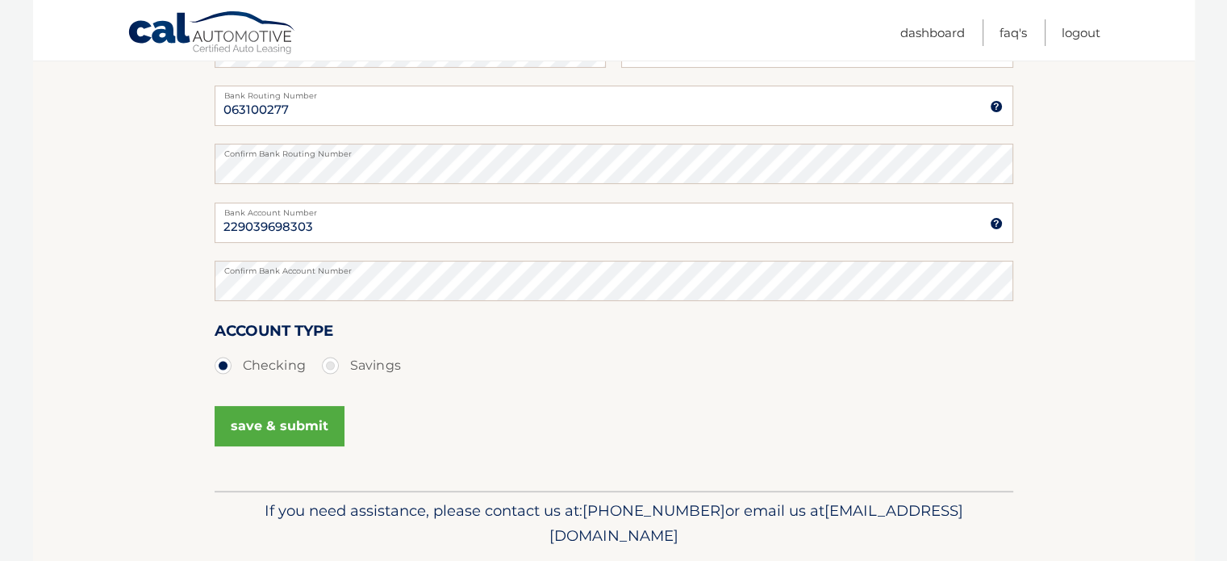
click at [278, 432] on button "save & submit" at bounding box center [280, 426] width 130 height 40
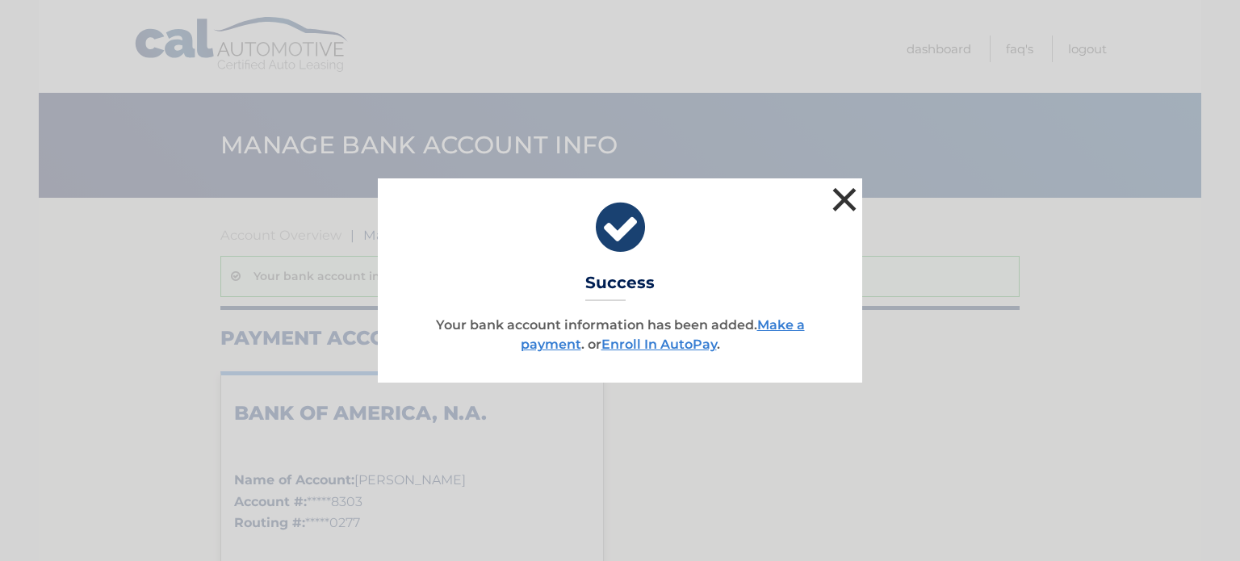
click at [853, 202] on button "×" at bounding box center [844, 199] width 32 height 32
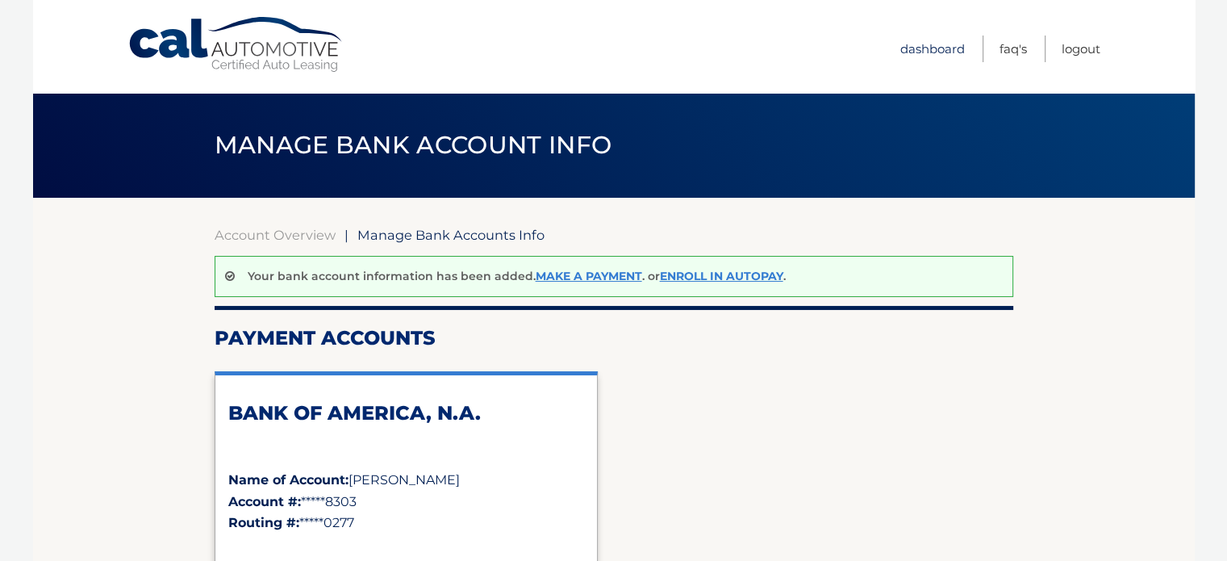
click at [926, 48] on link "Dashboard" at bounding box center [933, 49] width 65 height 27
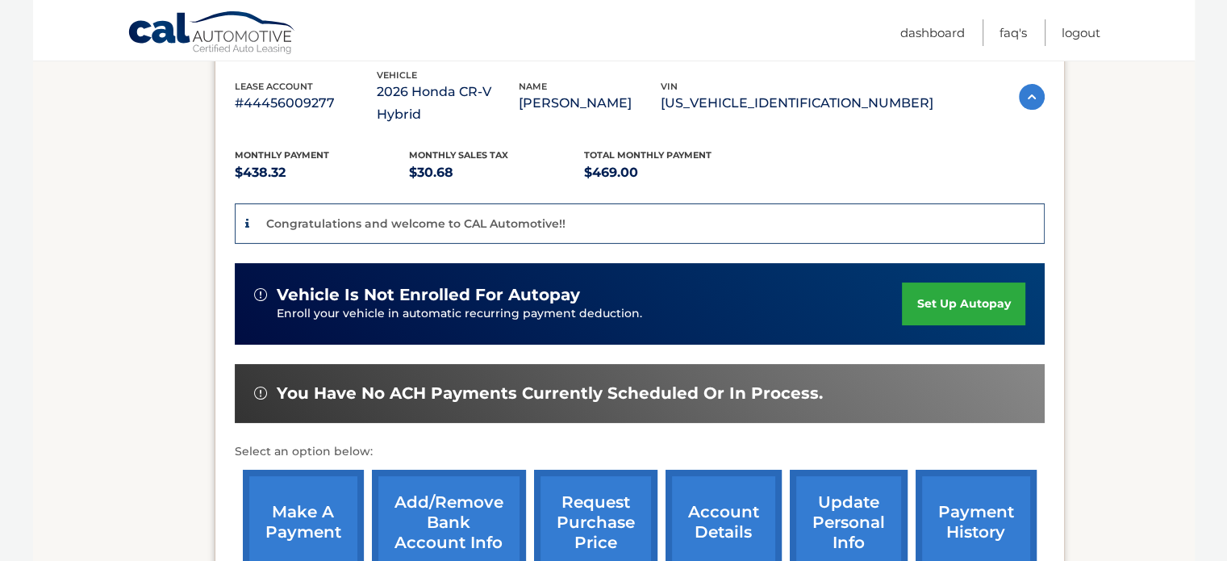
scroll to position [323, 0]
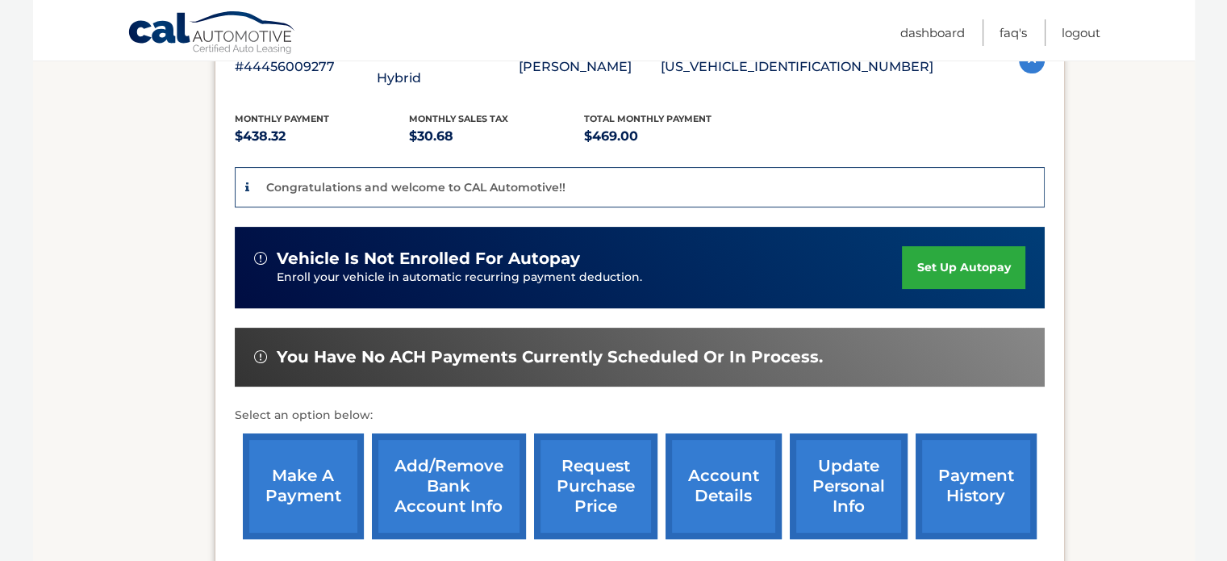
click at [300, 465] on link "make a payment" at bounding box center [303, 486] width 121 height 106
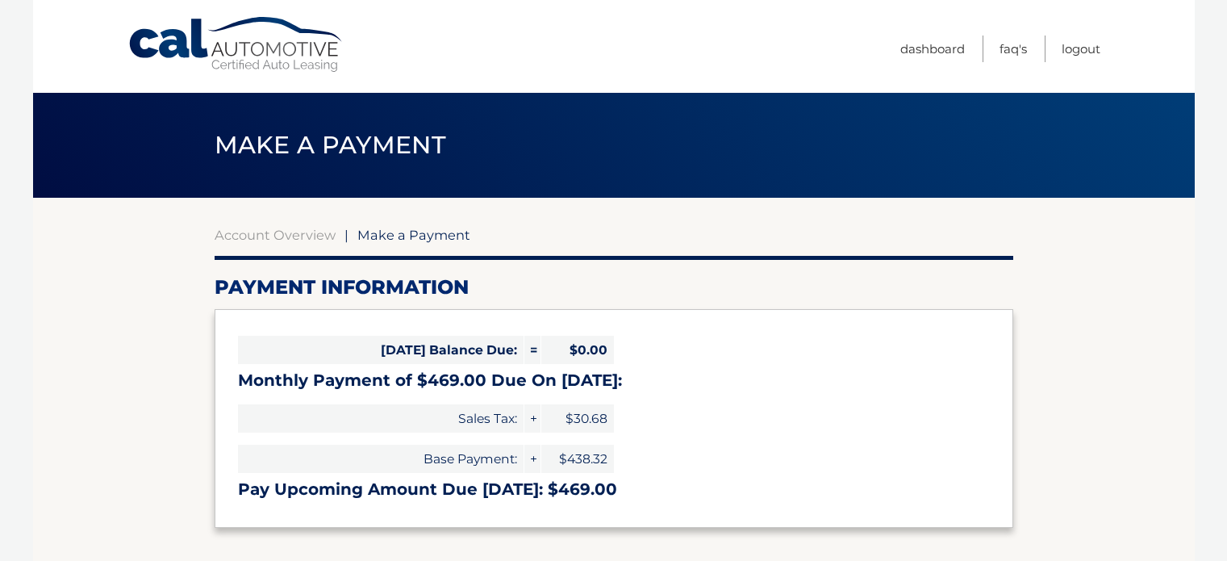
select select "Zjg5NzMzZTAtNjc2ZS00NmRlLWE5ZDctODYzY2E0YmM1ODRl"
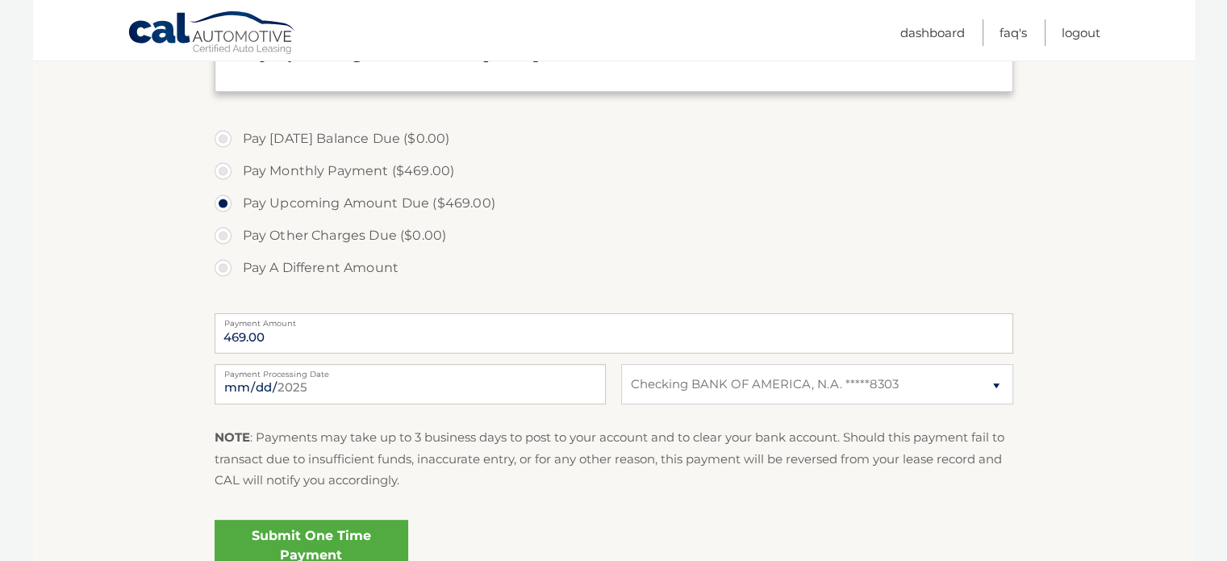
scroll to position [429, 0]
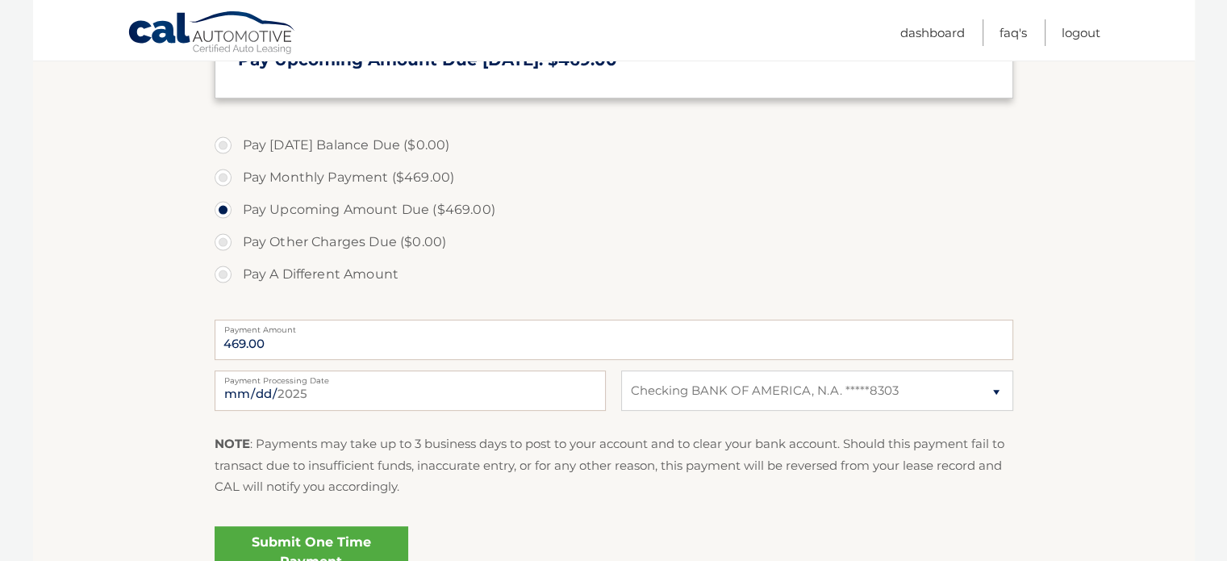
click at [226, 151] on label "Pay Today's Balance Due ($0.00)" at bounding box center [614, 145] width 799 height 32
click at [224, 144] on label "Pay Today's Balance Due ($0.00)" at bounding box center [614, 145] width 799 height 32
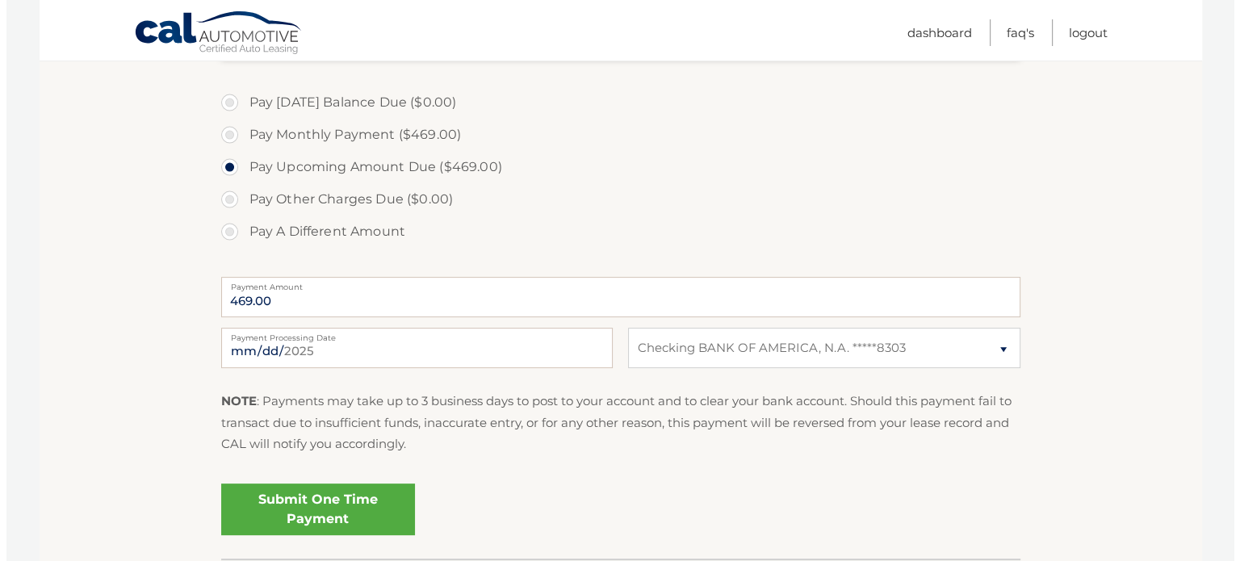
scroll to position [510, 0]
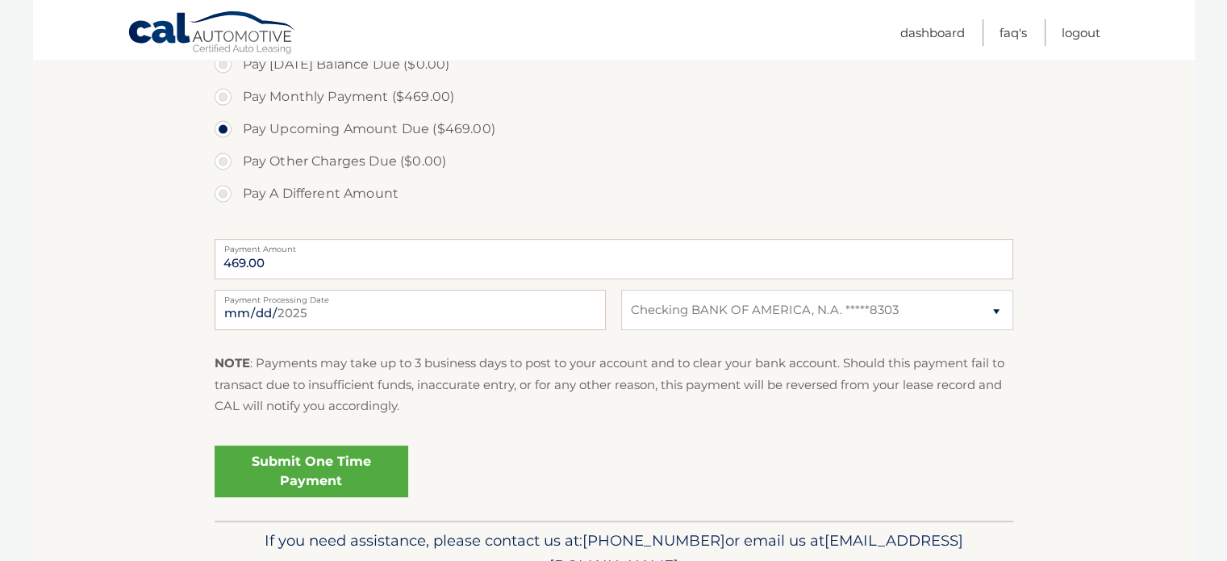
click at [316, 465] on link "Submit One Time Payment" at bounding box center [312, 471] width 194 height 52
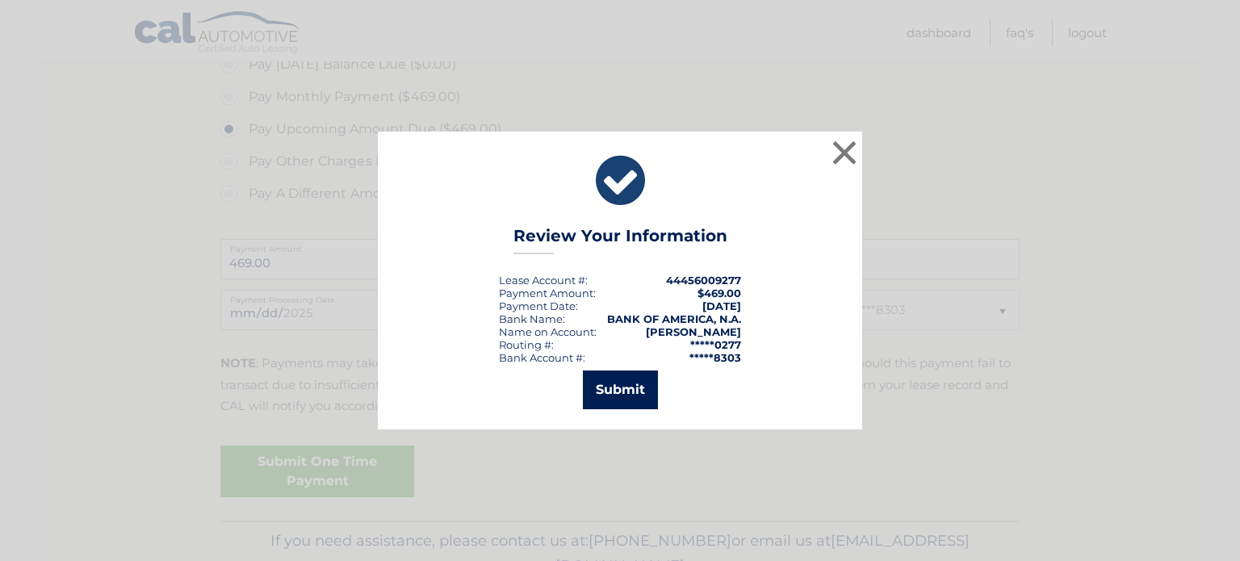
click at [627, 391] on button "Submit" at bounding box center [620, 389] width 75 height 39
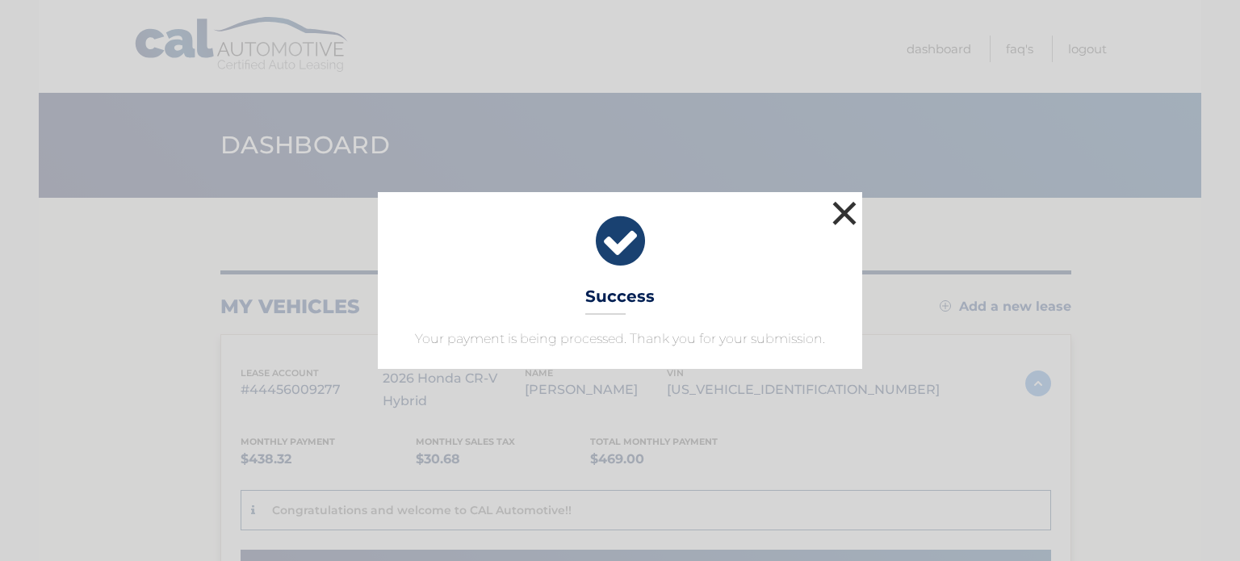
click at [839, 215] on button "×" at bounding box center [844, 213] width 32 height 32
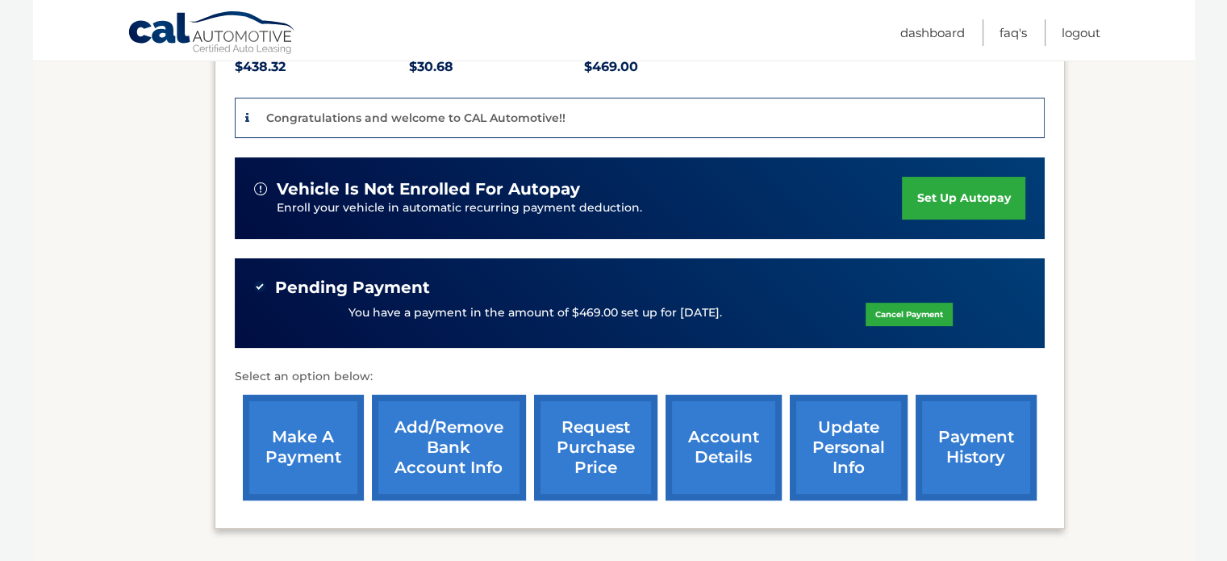
scroll to position [403, 0]
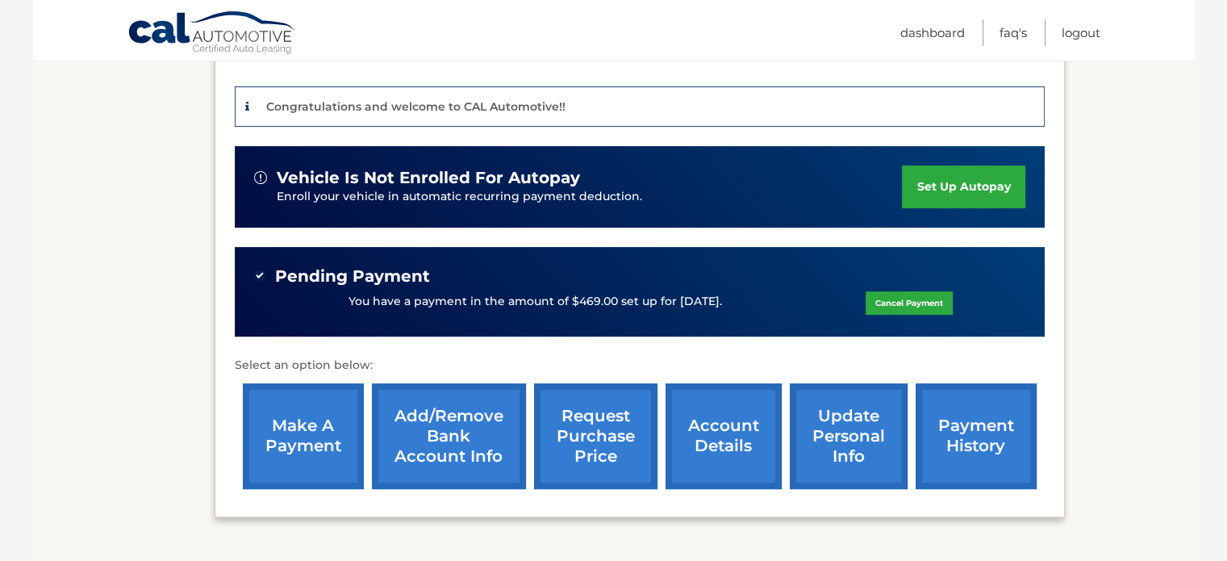
click at [718, 419] on link "account details" at bounding box center [724, 436] width 116 height 106
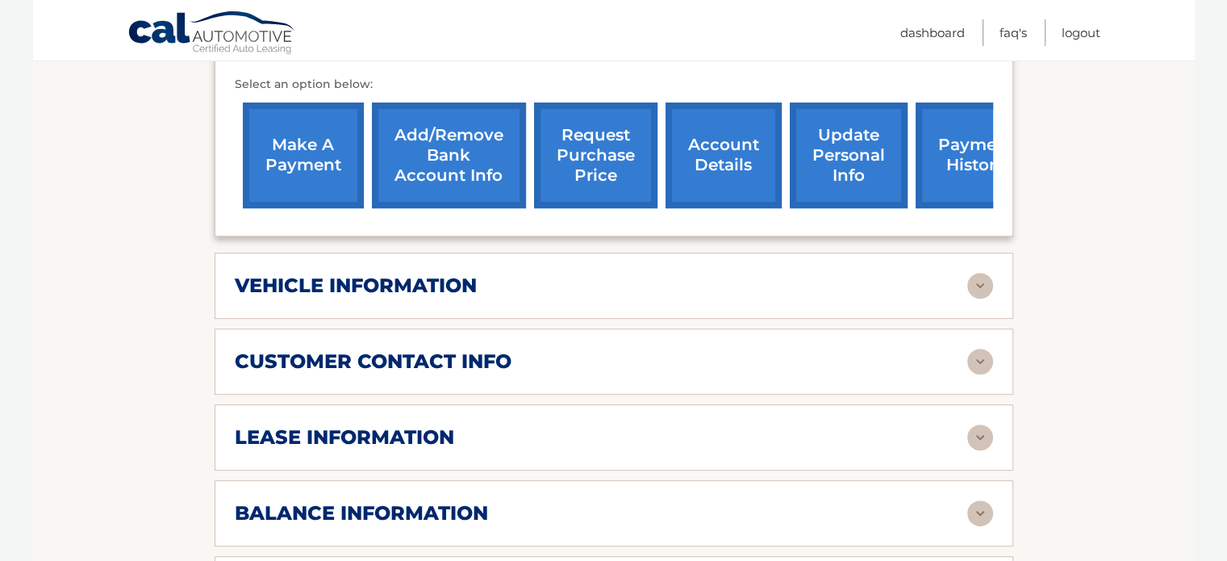
scroll to position [726, 0]
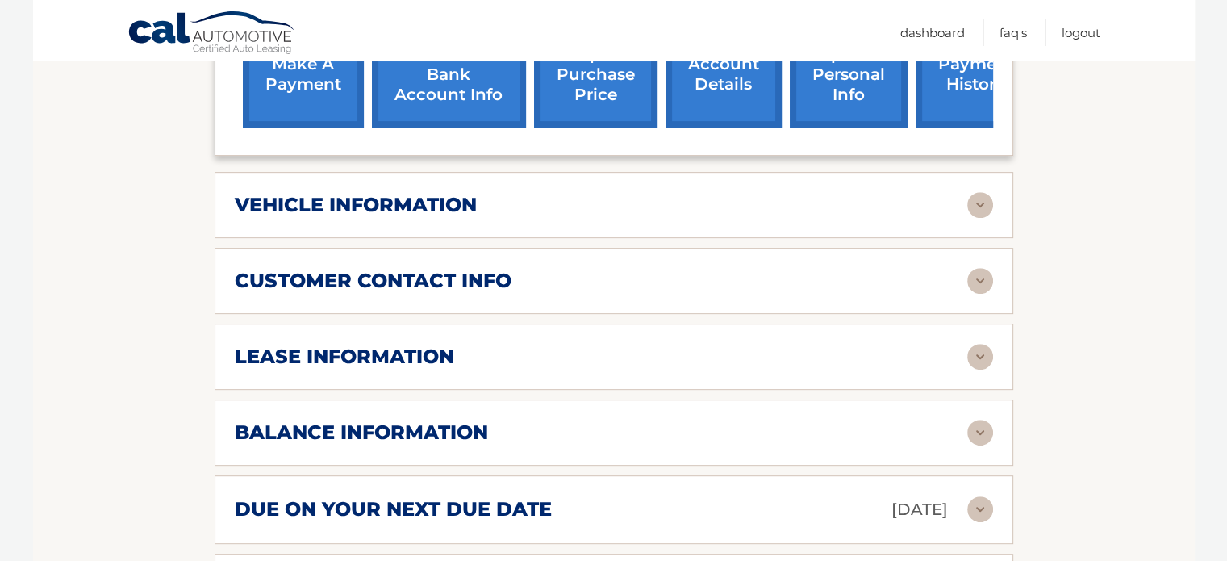
click at [466, 212] on h2 "vehicle information" at bounding box center [356, 205] width 242 height 24
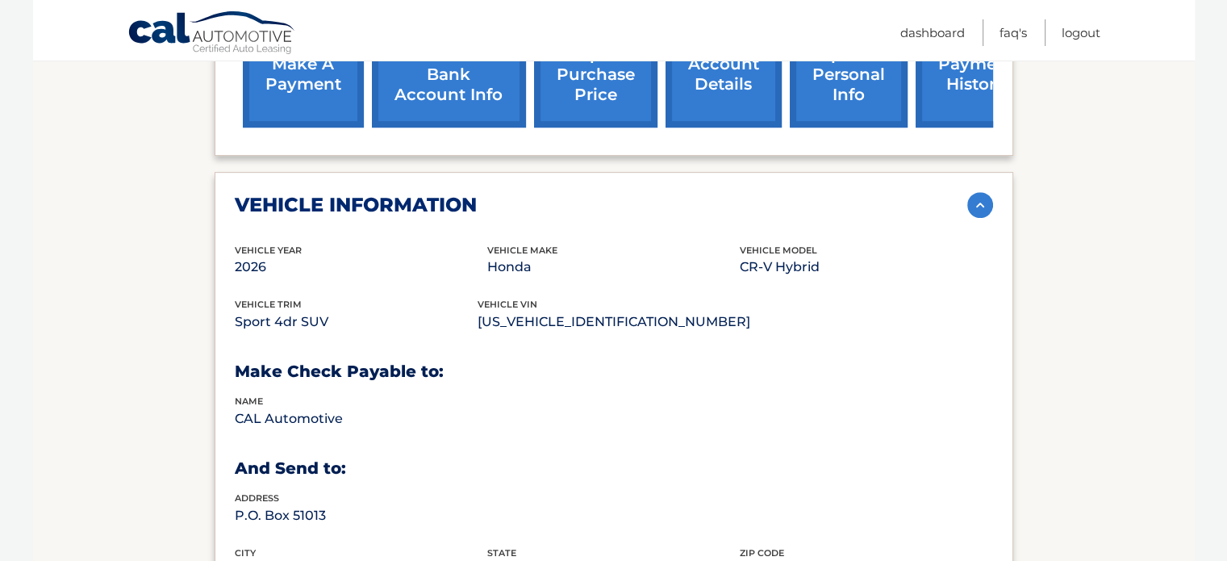
click at [491, 201] on div "vehicle information" at bounding box center [601, 205] width 733 height 24
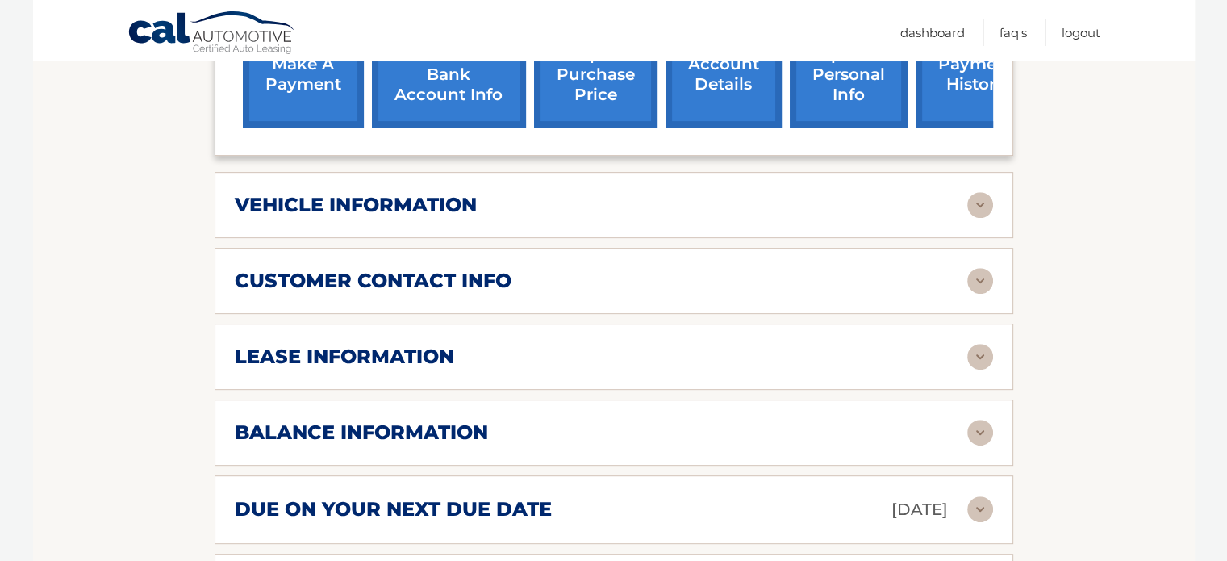
click at [426, 278] on h2 "customer contact info" at bounding box center [373, 281] width 277 height 24
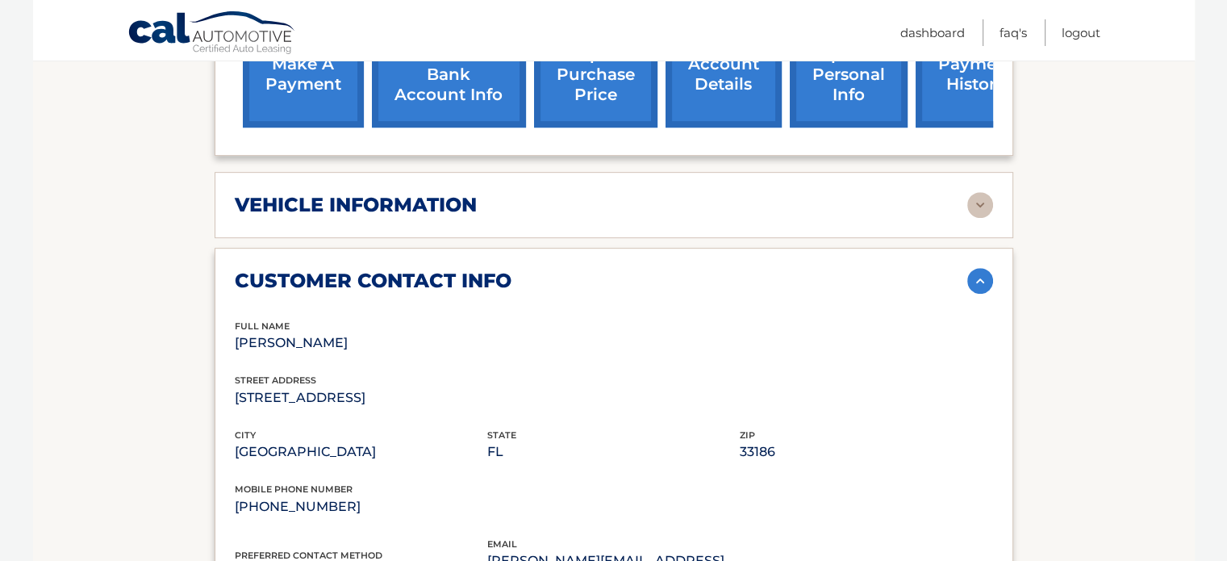
scroll to position [807, 0]
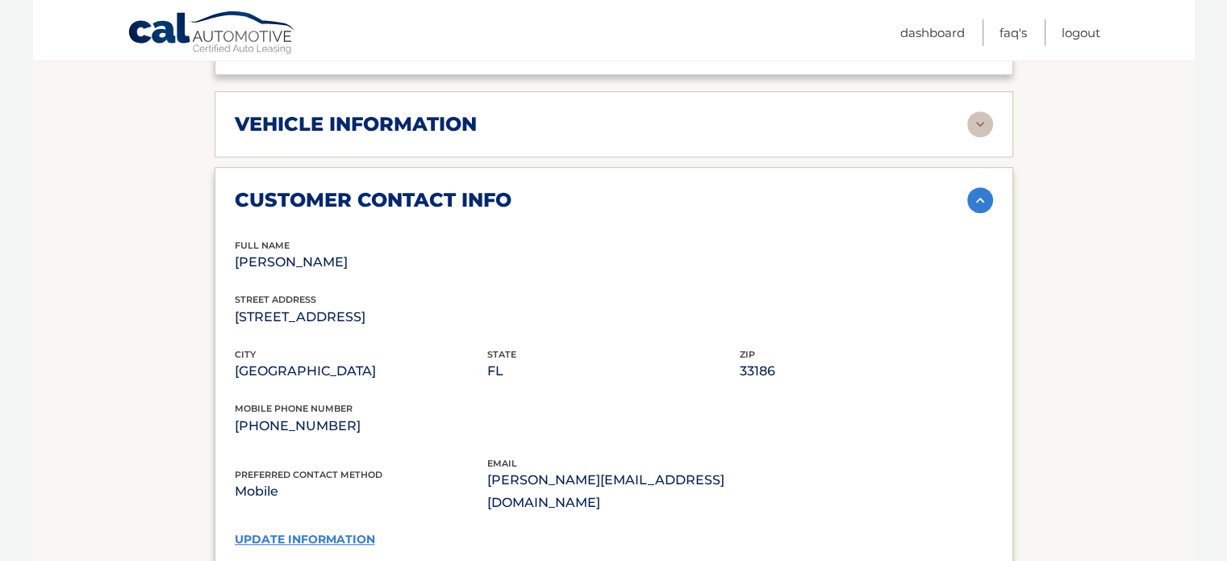
click at [441, 188] on h2 "customer contact info" at bounding box center [373, 200] width 277 height 24
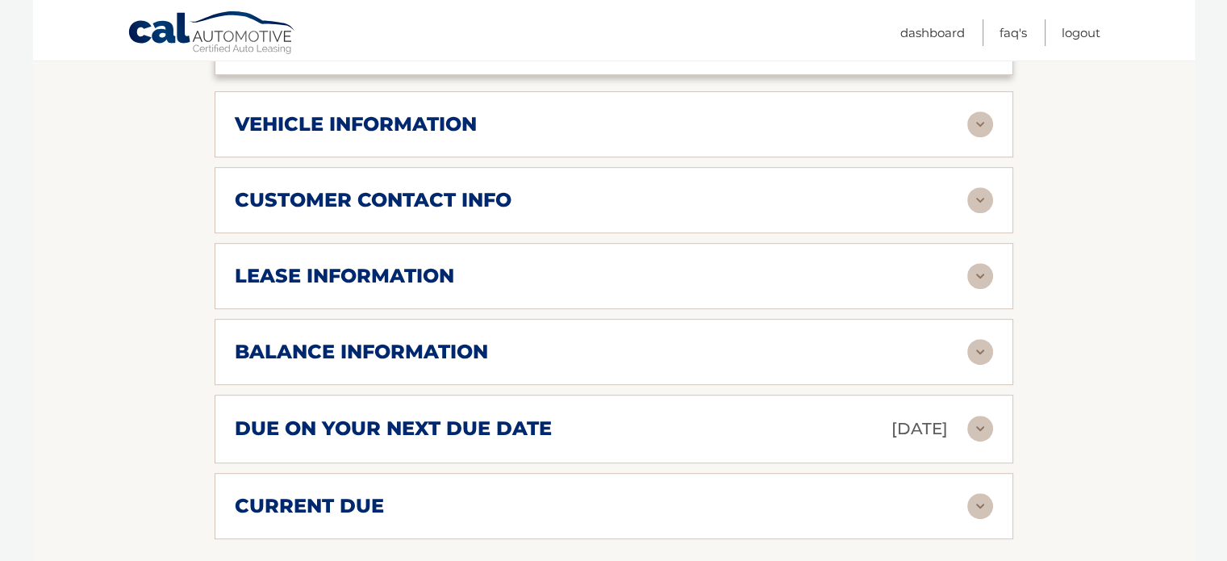
click at [379, 278] on h2 "lease information" at bounding box center [344, 276] width 219 height 24
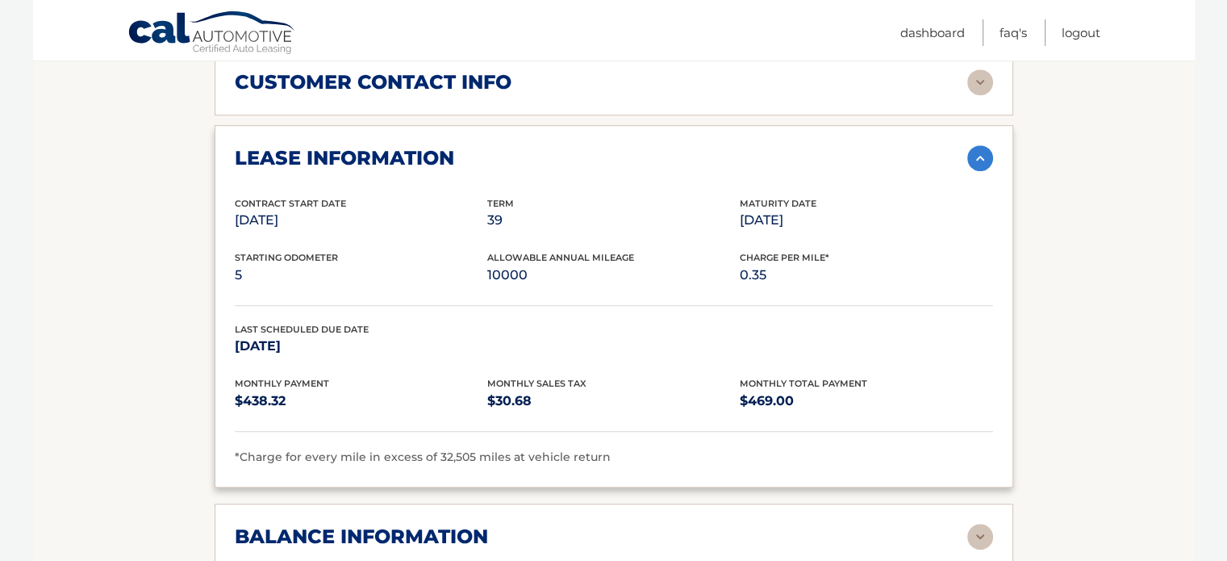
scroll to position [888, 0]
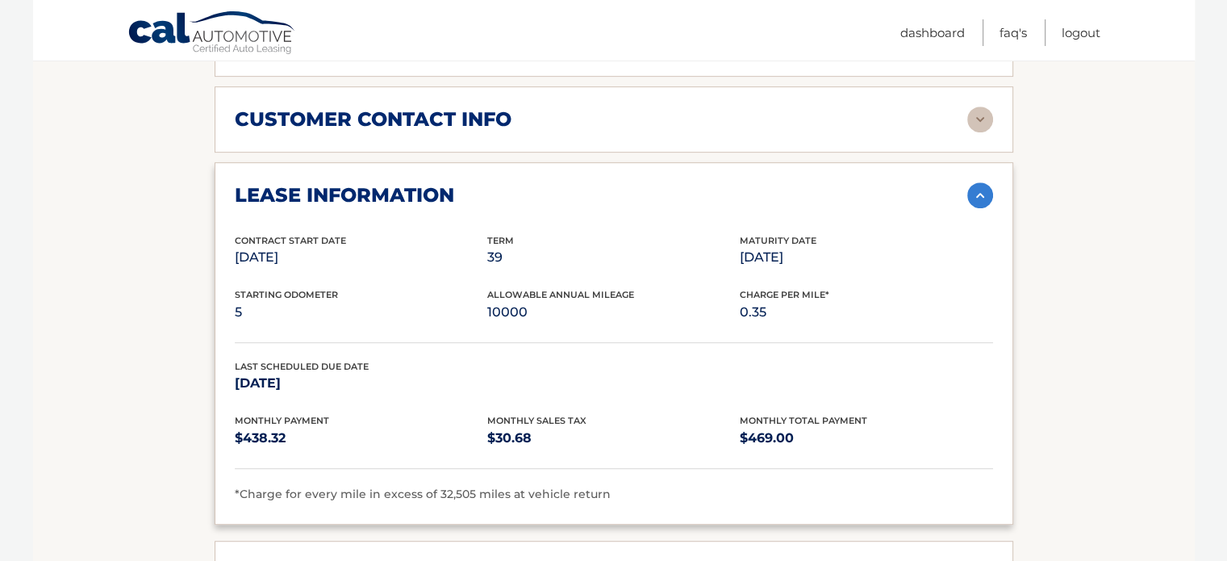
click at [403, 198] on h2 "lease information" at bounding box center [344, 195] width 219 height 24
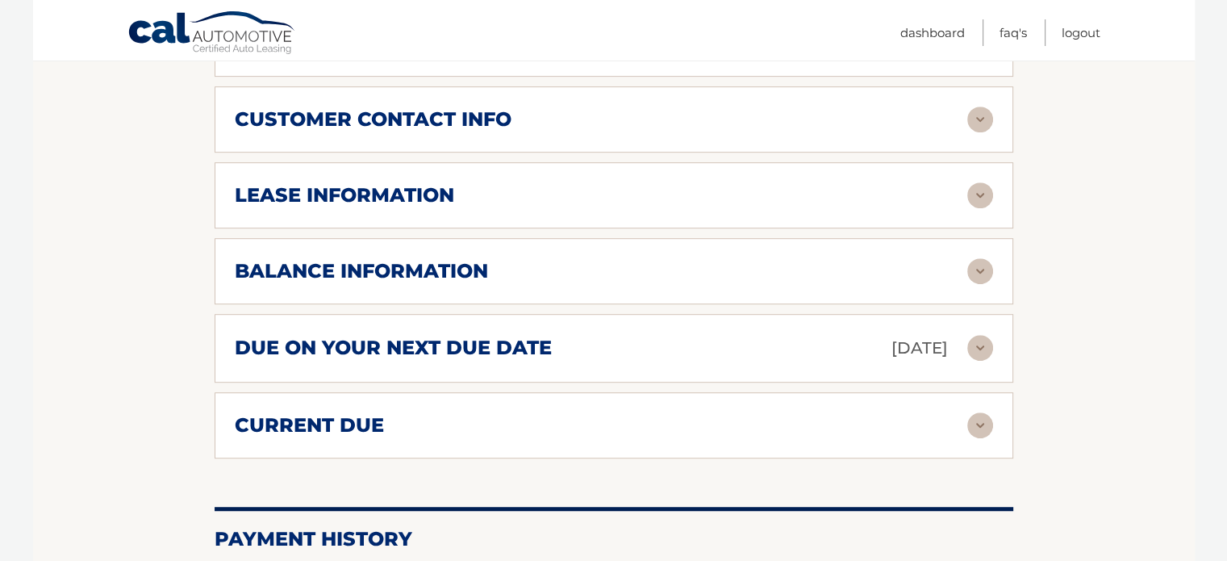
click at [370, 269] on h2 "balance information" at bounding box center [361, 271] width 253 height 24
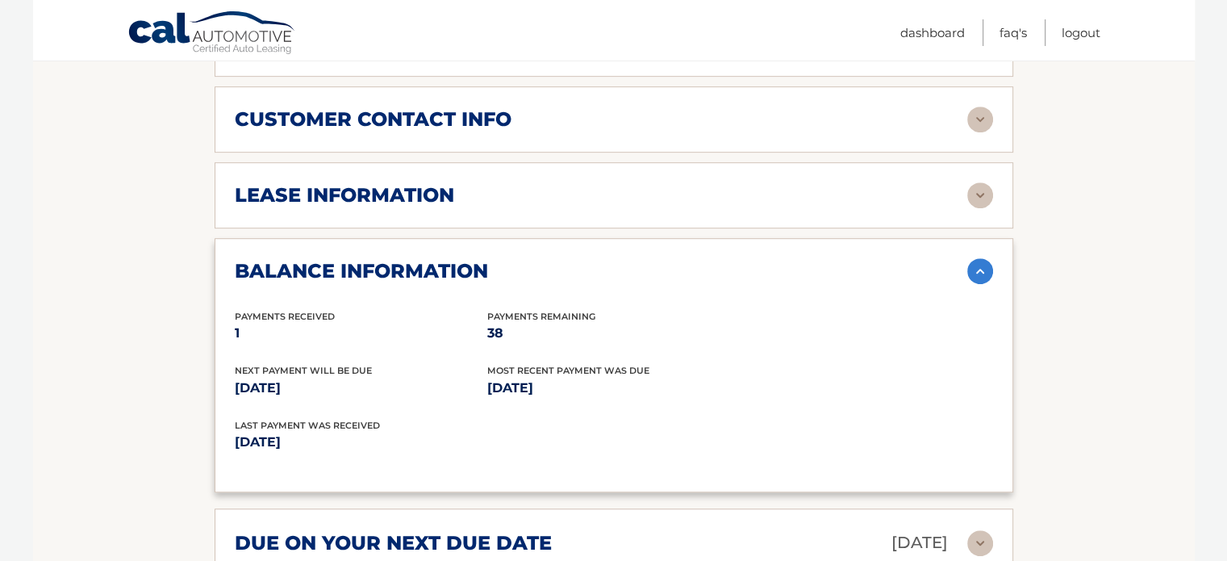
click at [370, 269] on h2 "balance information" at bounding box center [361, 271] width 253 height 24
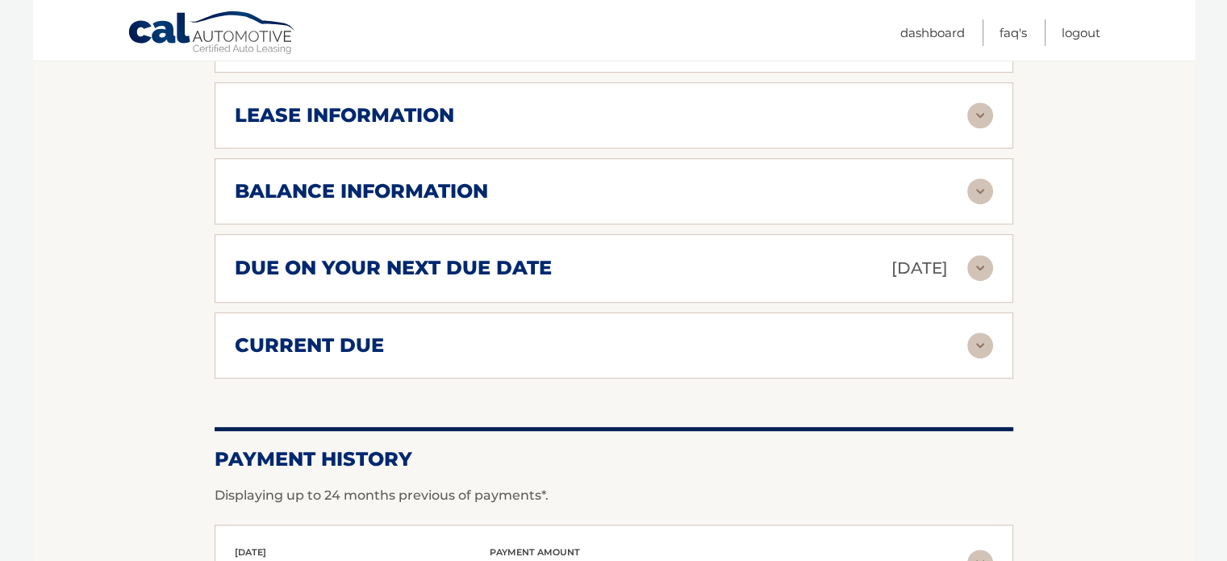
scroll to position [968, 0]
click at [410, 341] on div "current due" at bounding box center [601, 344] width 733 height 24
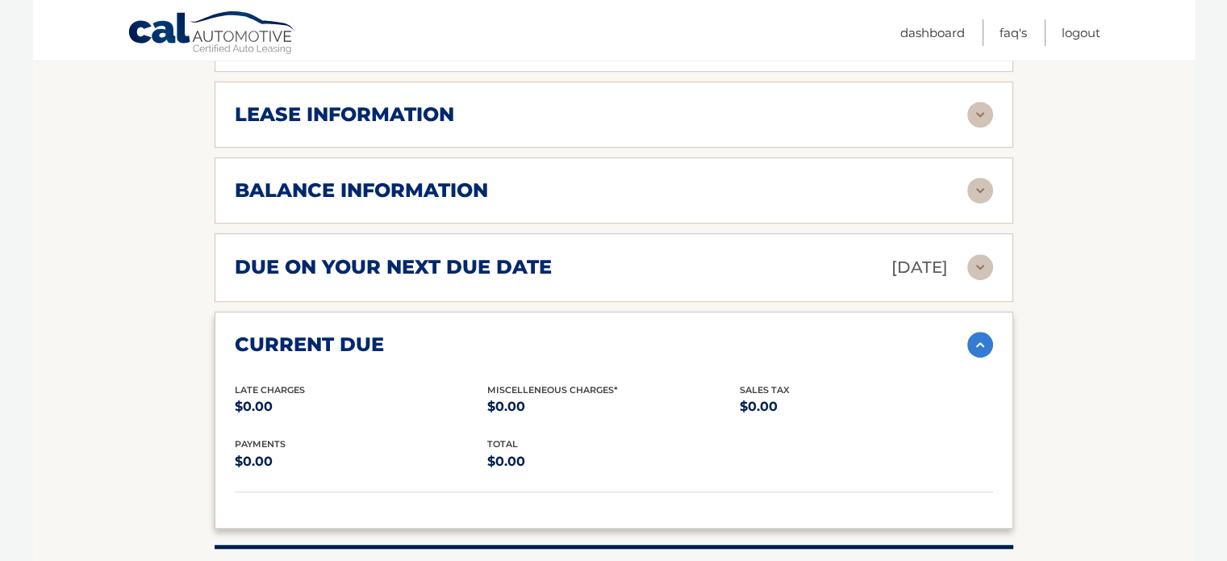
click at [410, 341] on div "current due" at bounding box center [601, 344] width 733 height 24
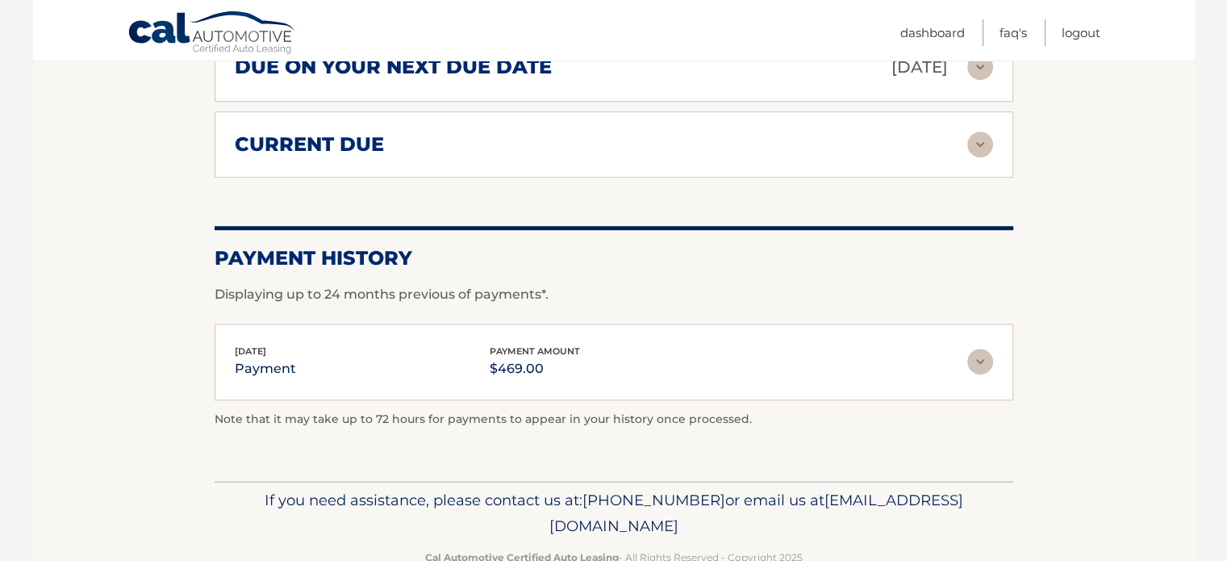
scroll to position [1206, 0]
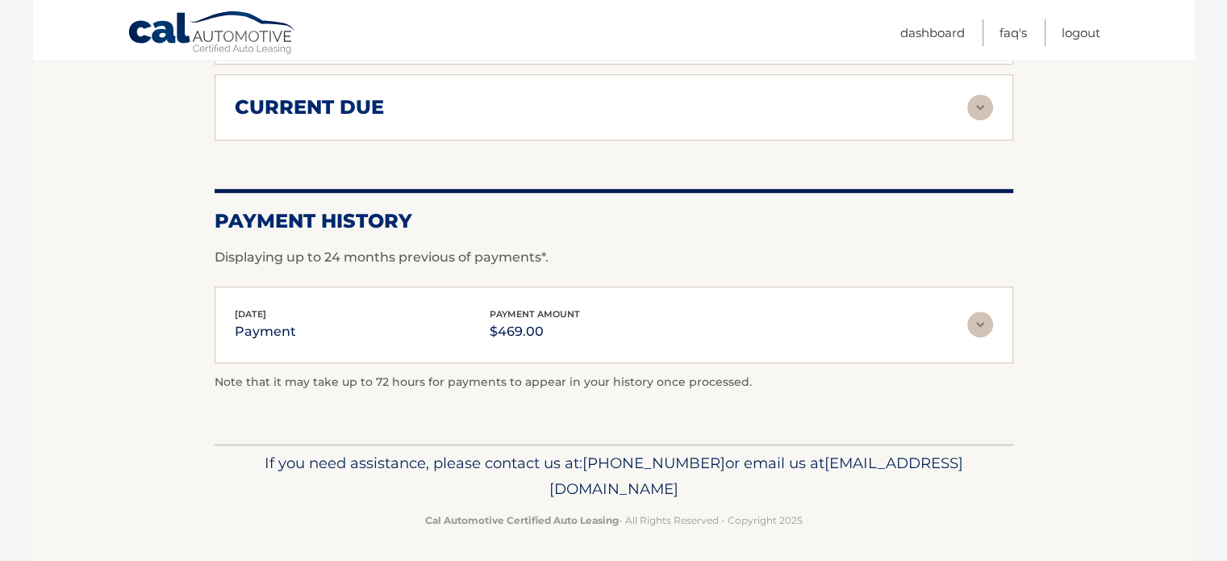
click at [642, 324] on div "[DATE] payment payment amount $469.00" at bounding box center [601, 325] width 733 height 36
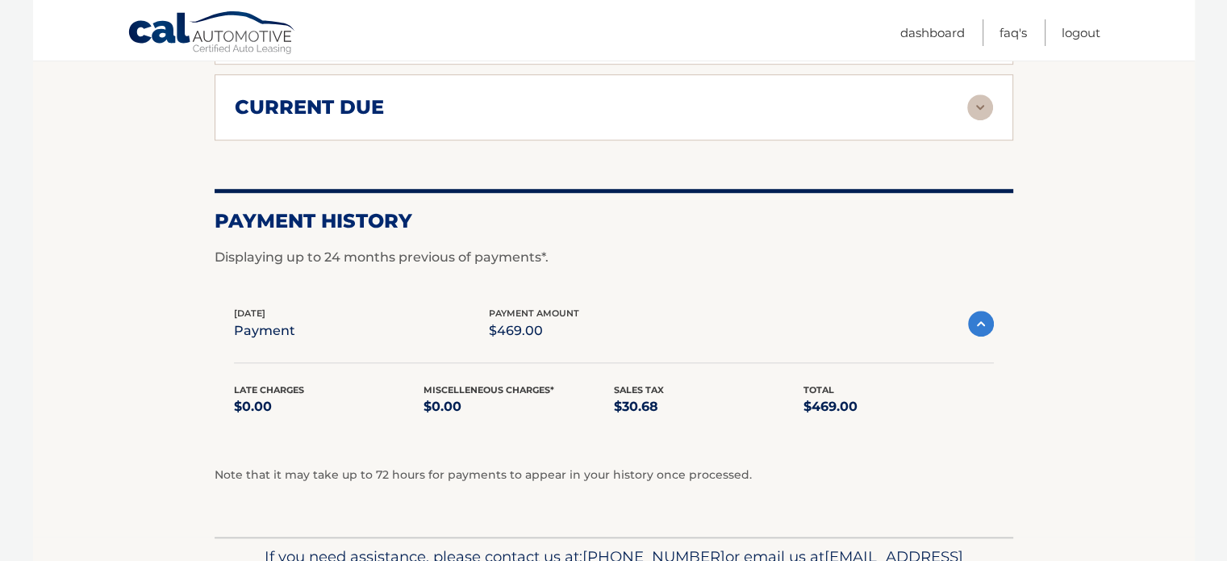
click at [642, 324] on div "Aug 30, 2025 payment payment amount $469.00" at bounding box center [601, 324] width 734 height 36
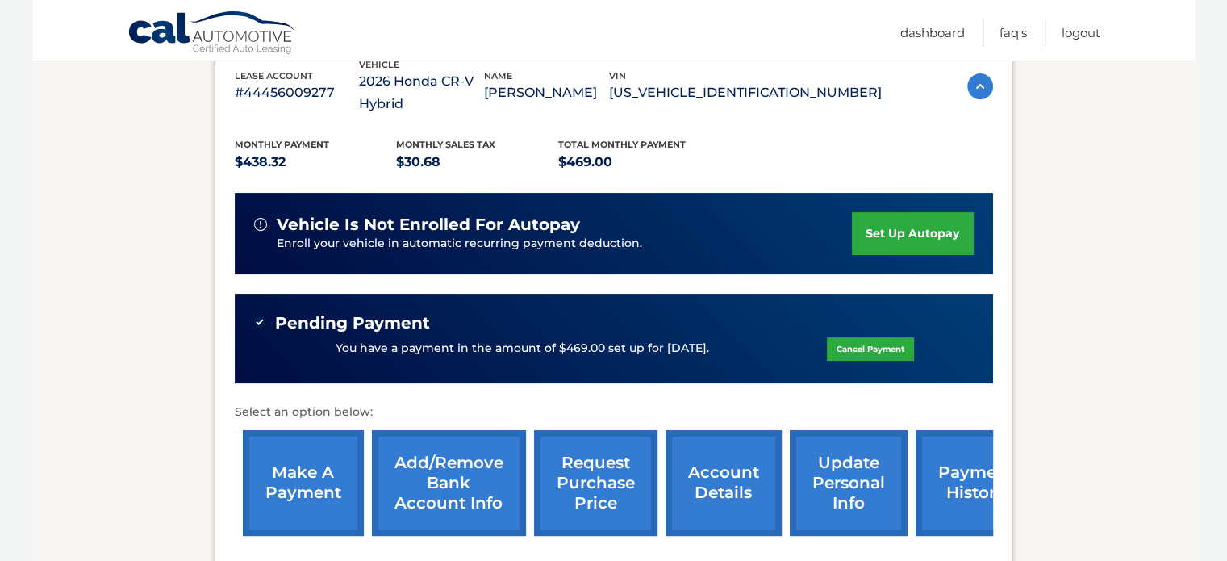
scroll to position [479, 0]
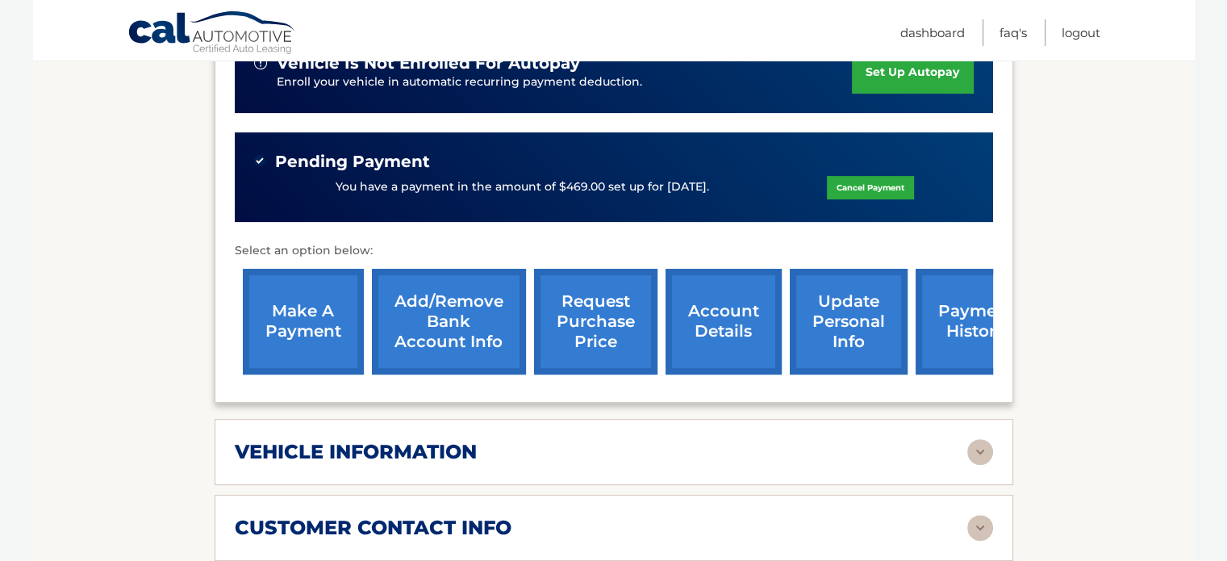
click at [952, 330] on link "payment history" at bounding box center [976, 322] width 121 height 106
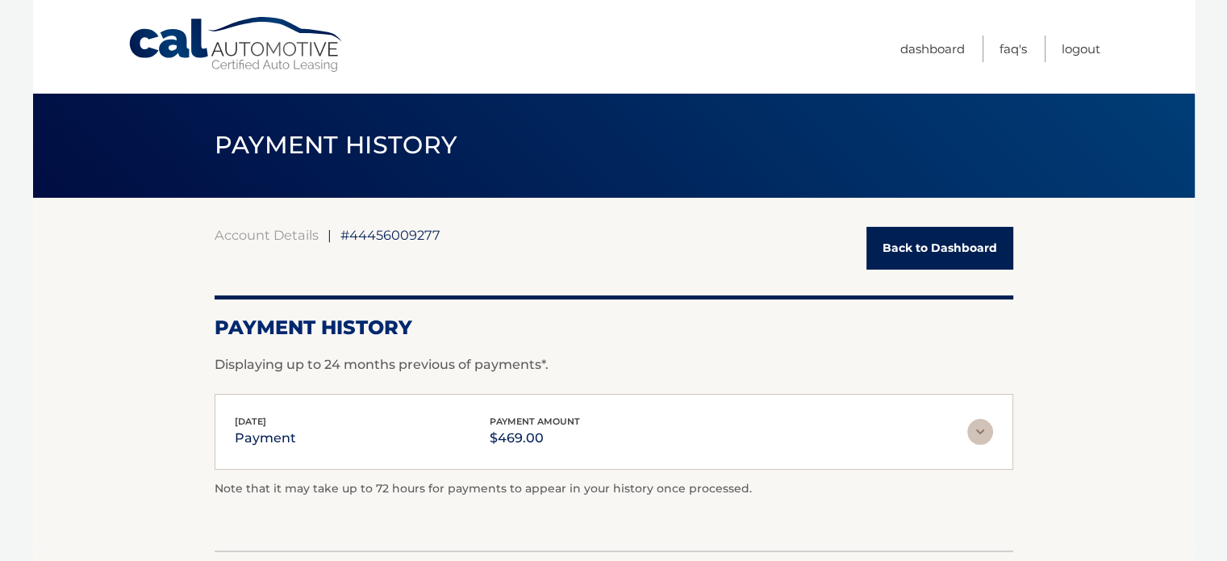
click at [930, 253] on link "Back to Dashboard" at bounding box center [940, 248] width 147 height 43
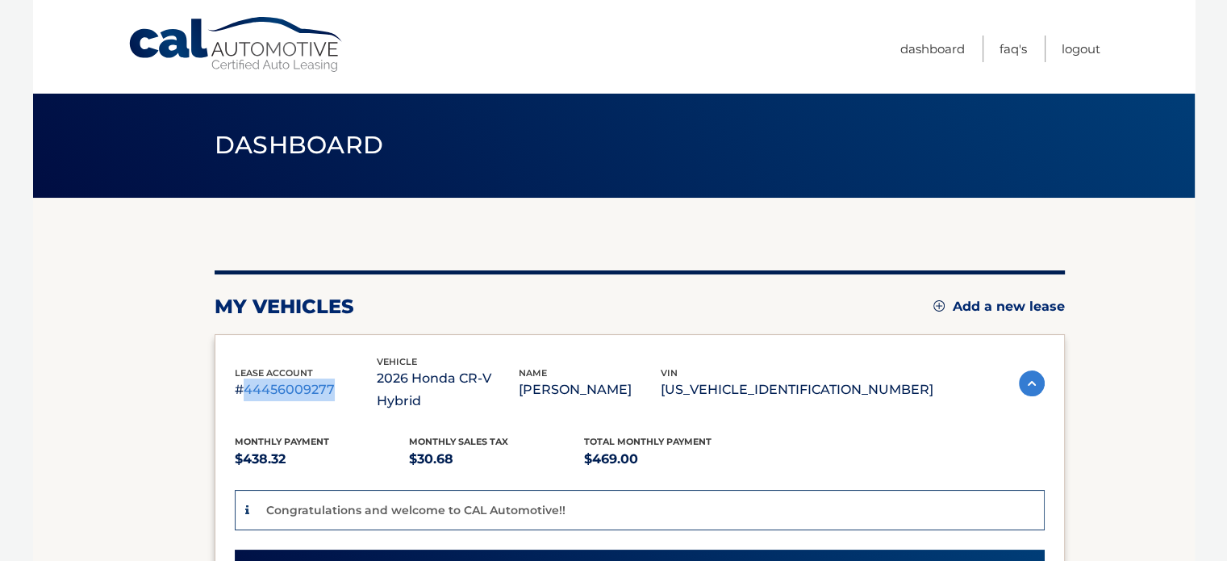
drag, startPoint x: 339, startPoint y: 377, endPoint x: 243, endPoint y: 378, distance: 96.0
click at [243, 378] on p "#44456009277" at bounding box center [306, 389] width 142 height 23
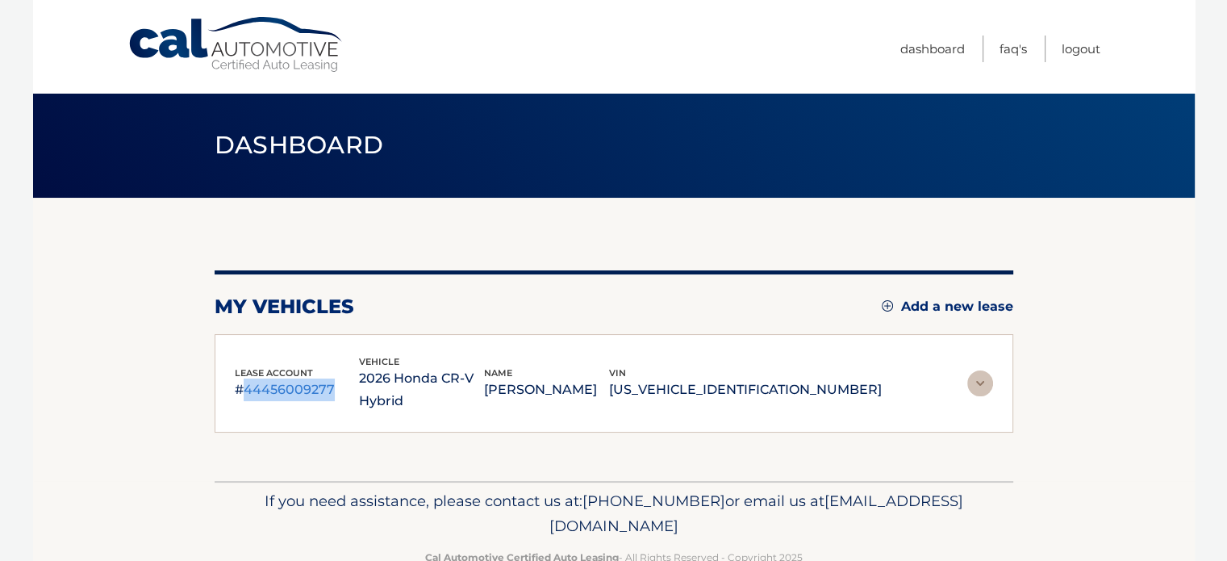
copy p "44456009277"
click at [943, 44] on link "Dashboard" at bounding box center [933, 49] width 65 height 27
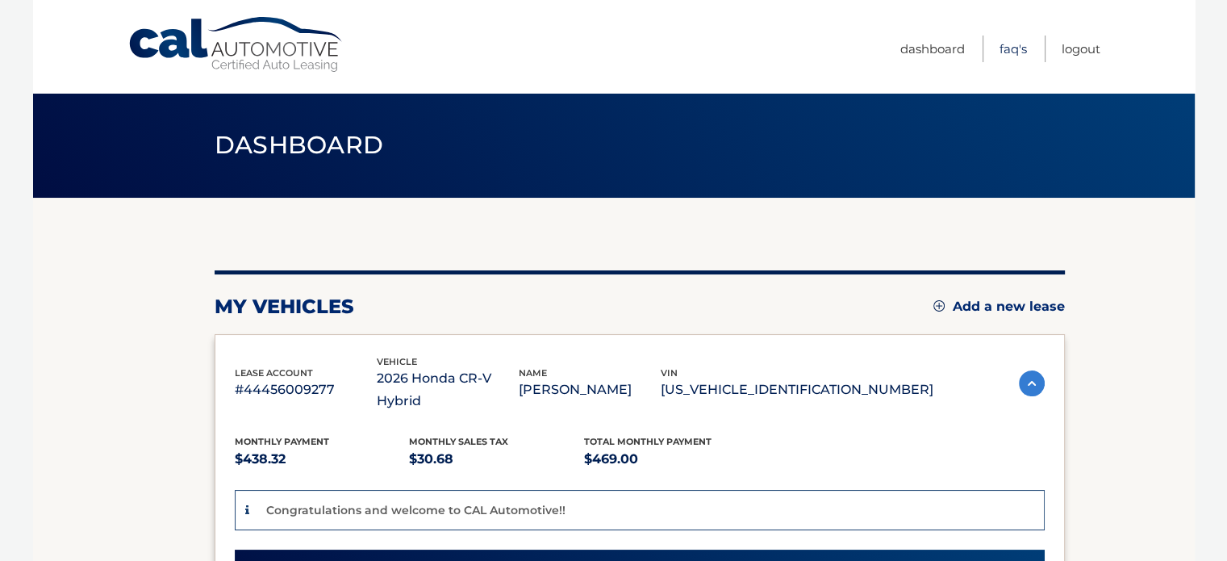
click at [1014, 54] on link "FAQ's" at bounding box center [1013, 49] width 27 height 27
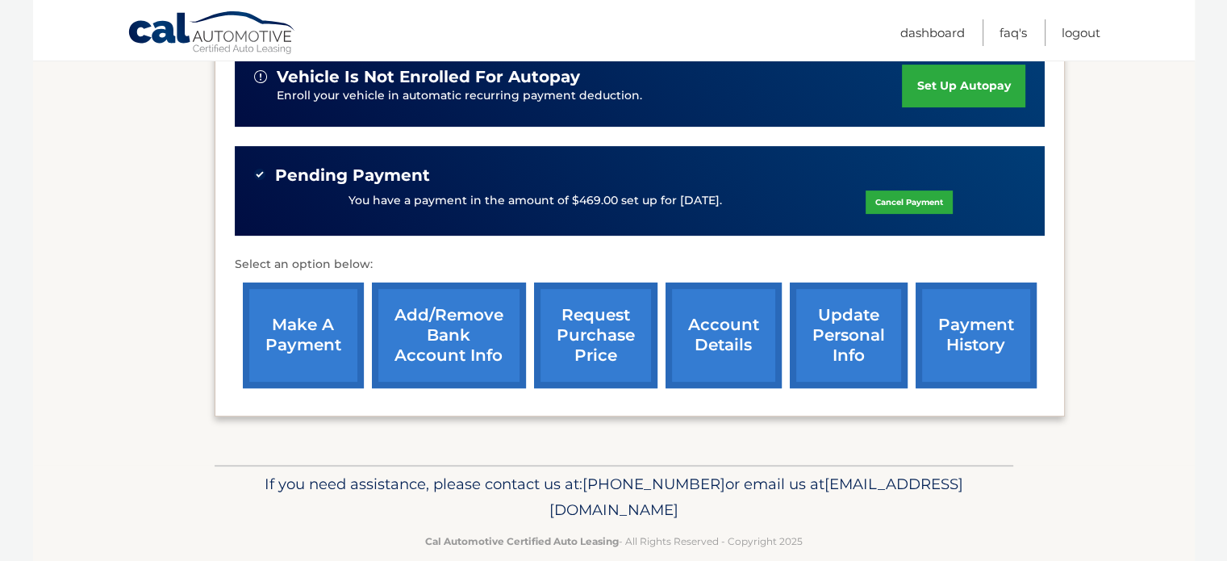
scroll to position [505, 0]
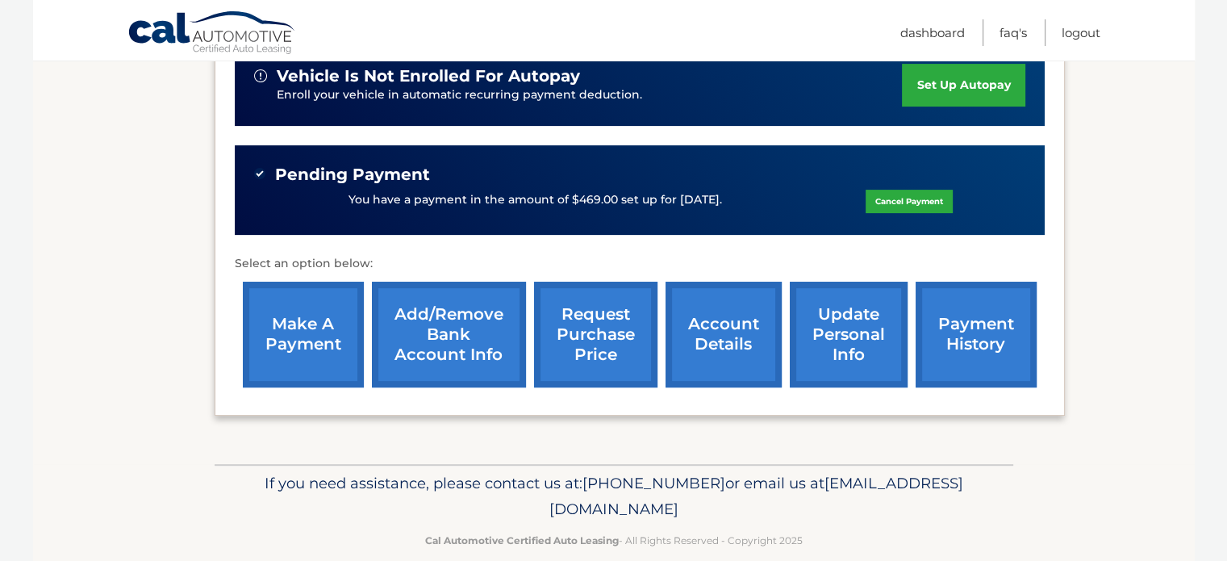
click at [306, 316] on link "make a payment" at bounding box center [303, 335] width 121 height 106
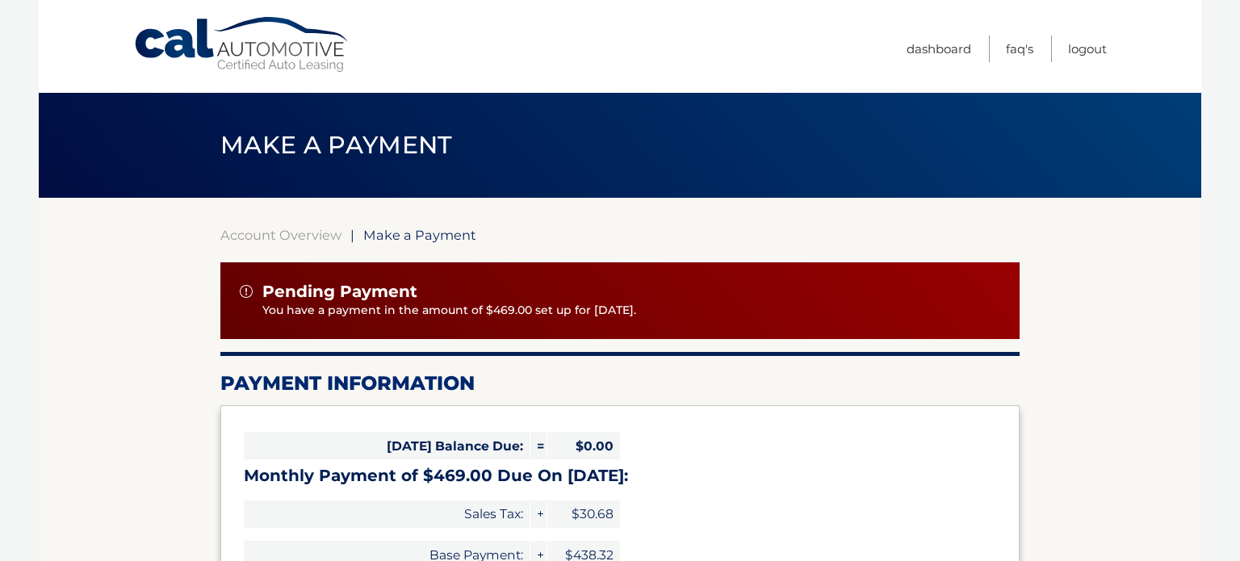
select select "Zjg5NzMzZTAtNjc2ZS00NmRlLWE5ZDctODYzY2E0YmM1ODRl"
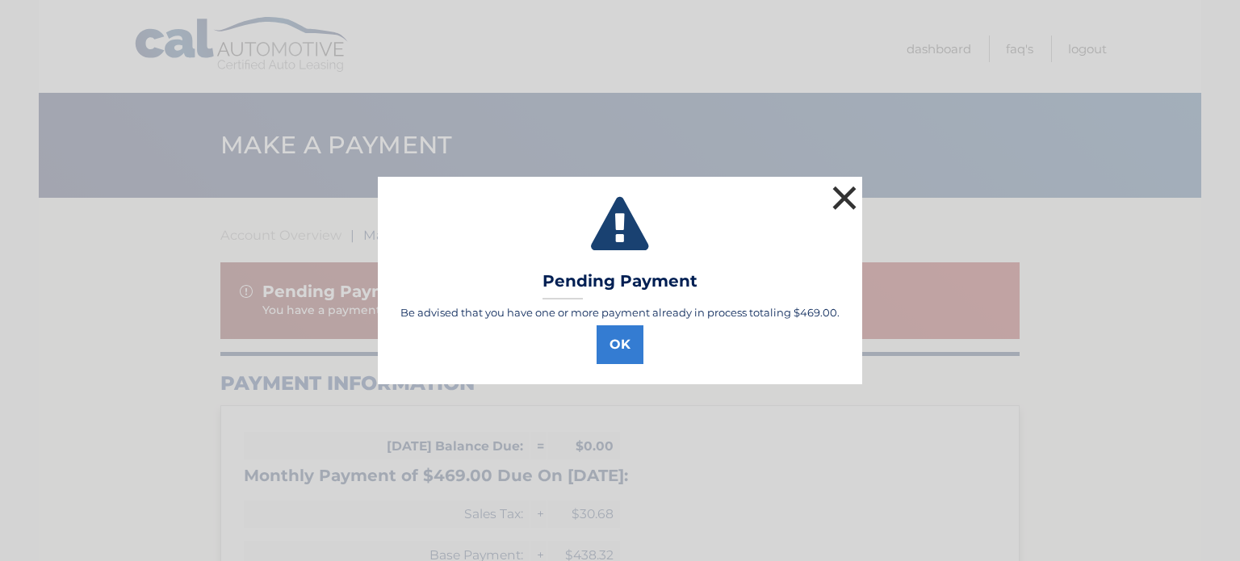
click at [844, 203] on button "×" at bounding box center [844, 198] width 32 height 32
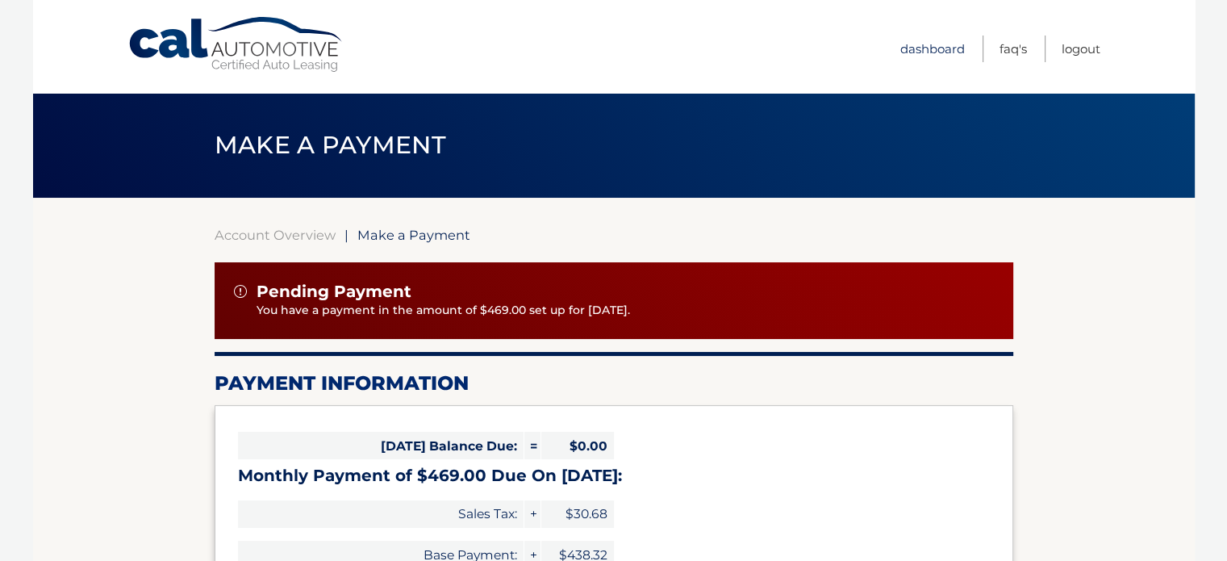
click at [910, 50] on link "Dashboard" at bounding box center [933, 49] width 65 height 27
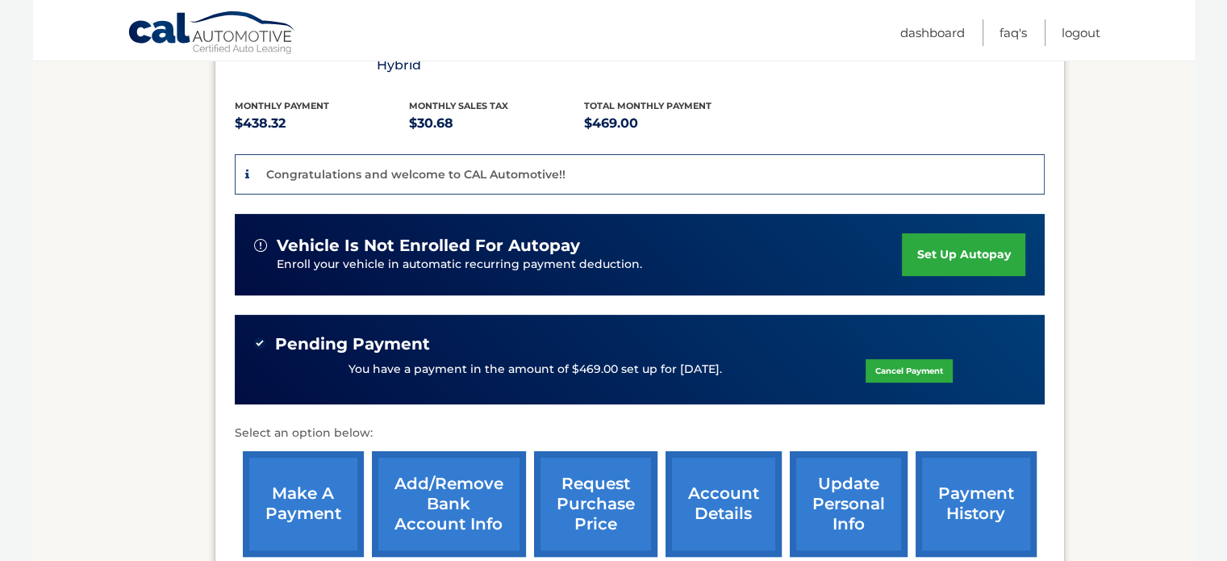
scroll to position [505, 0]
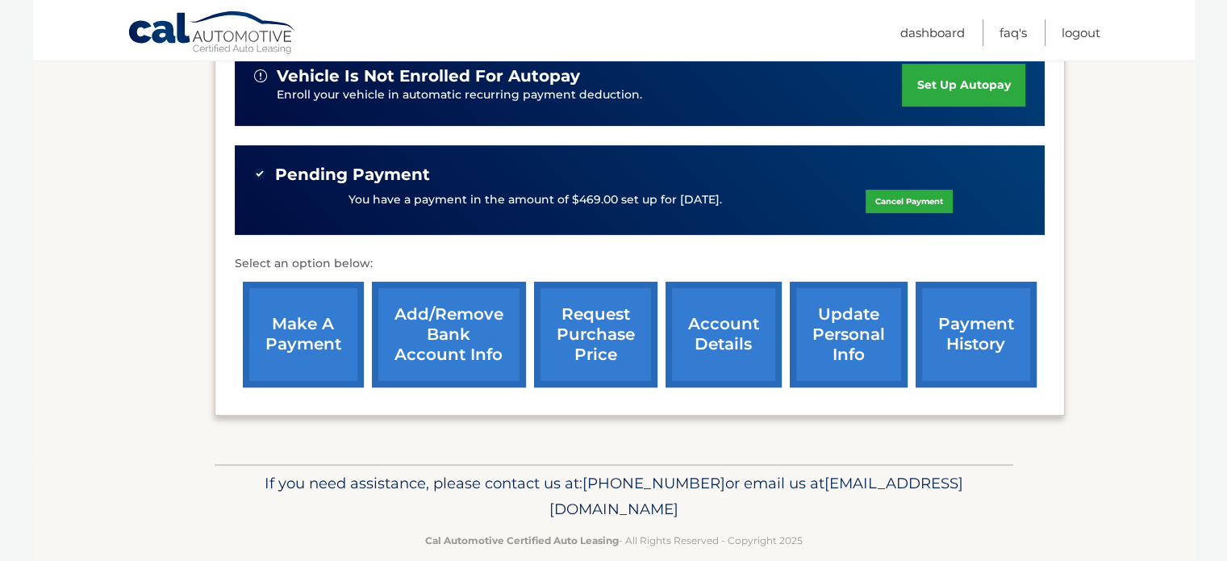
click at [713, 323] on link "account details" at bounding box center [724, 335] width 116 height 106
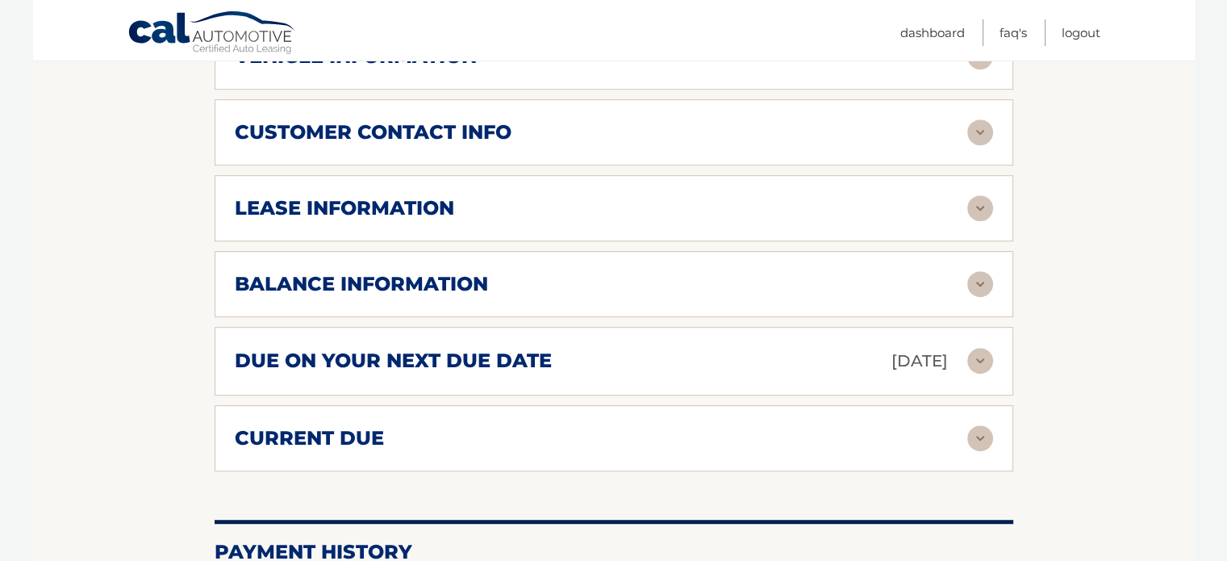
scroll to position [888, 0]
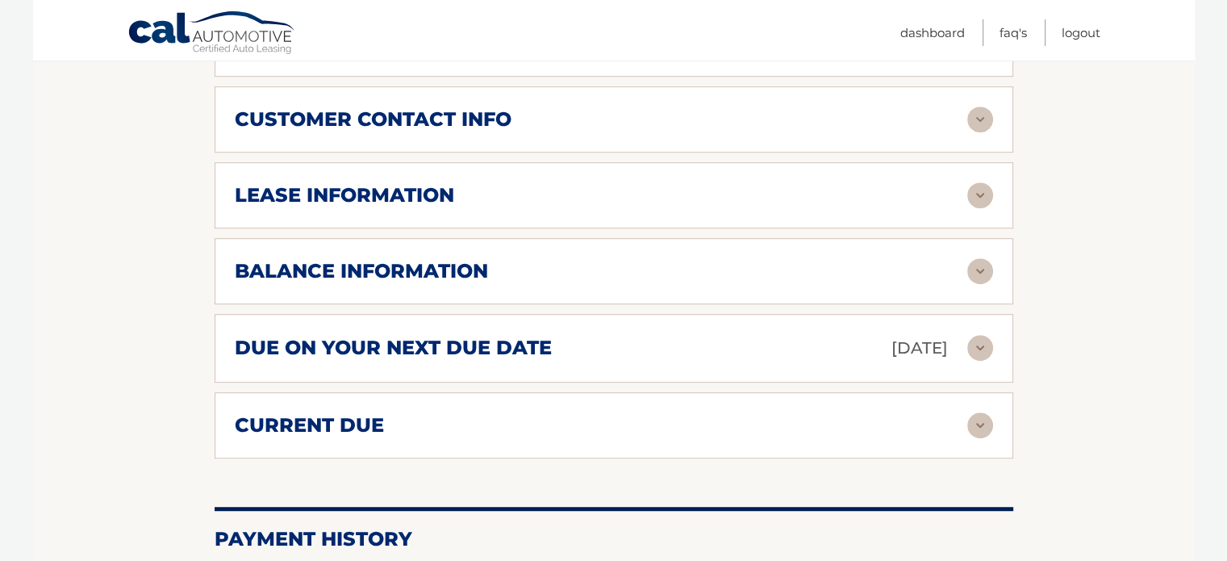
click at [575, 128] on div "customer contact info" at bounding box center [601, 119] width 733 height 24
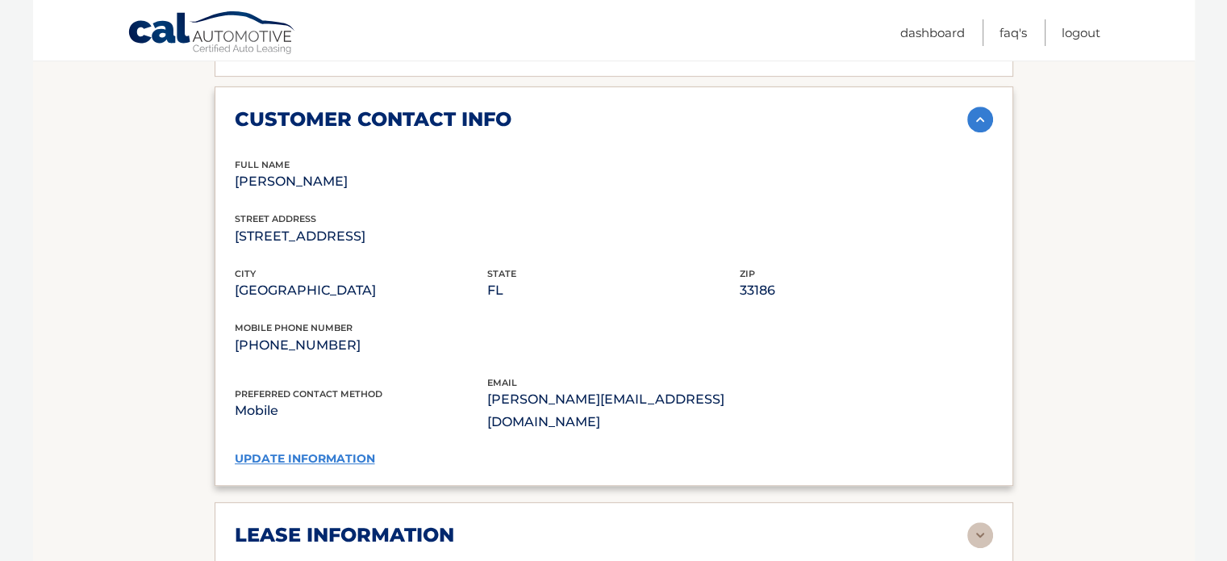
click at [575, 128] on div "customer contact info" at bounding box center [601, 119] width 733 height 24
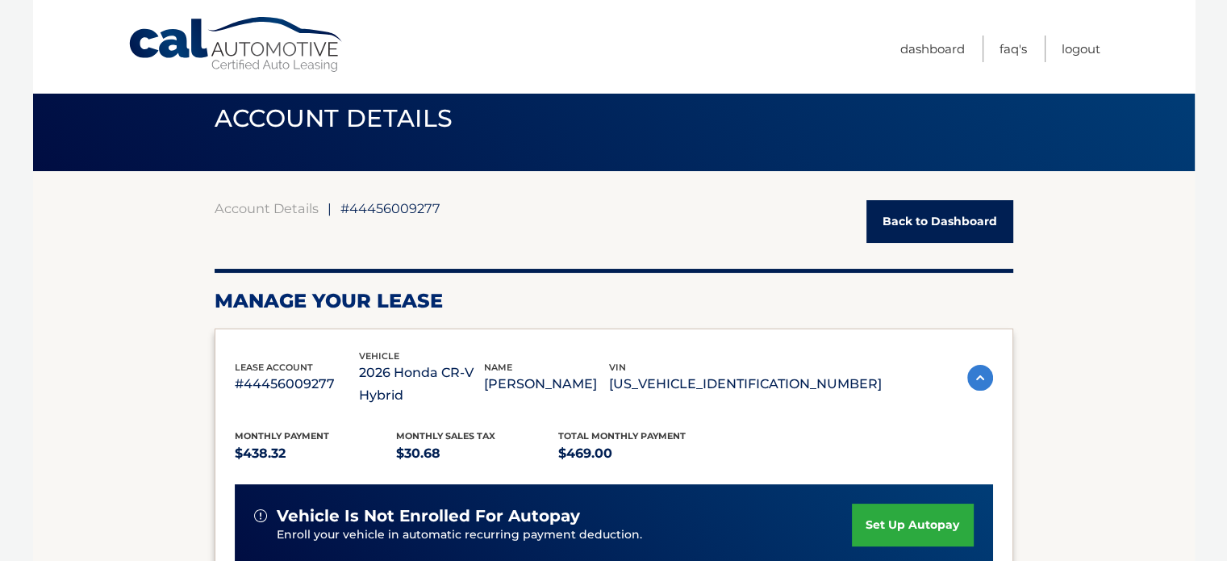
scroll to position [0, 0]
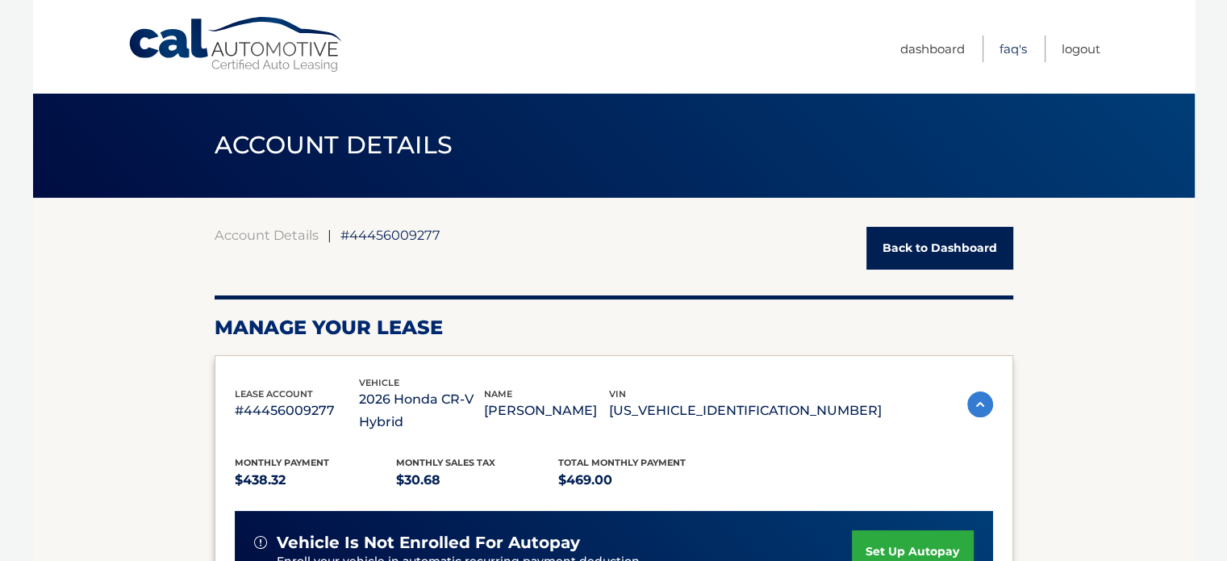
click at [1012, 48] on link "FAQ's" at bounding box center [1013, 49] width 27 height 27
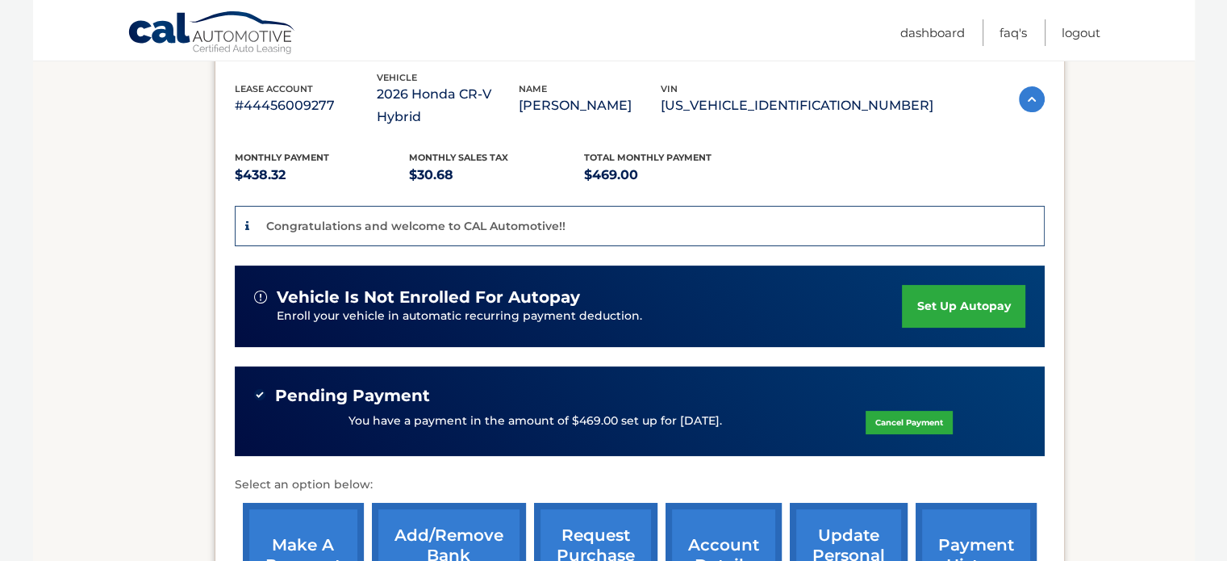
scroll to position [323, 0]
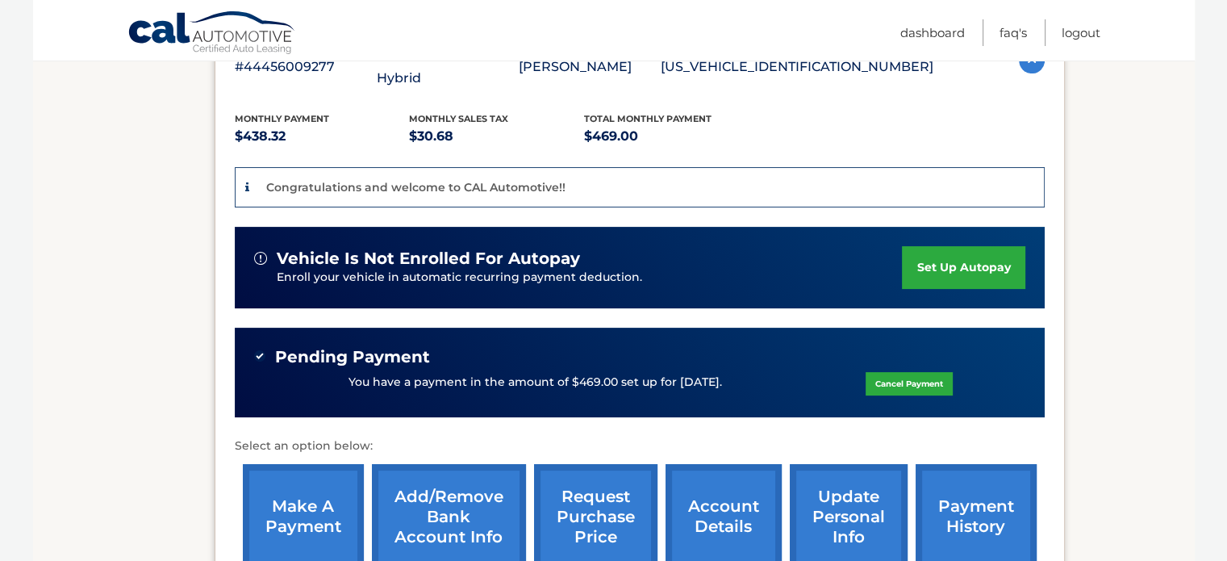
click at [437, 508] on link "Add/Remove bank account info" at bounding box center [449, 517] width 154 height 106
